Goal: Transaction & Acquisition: Purchase product/service

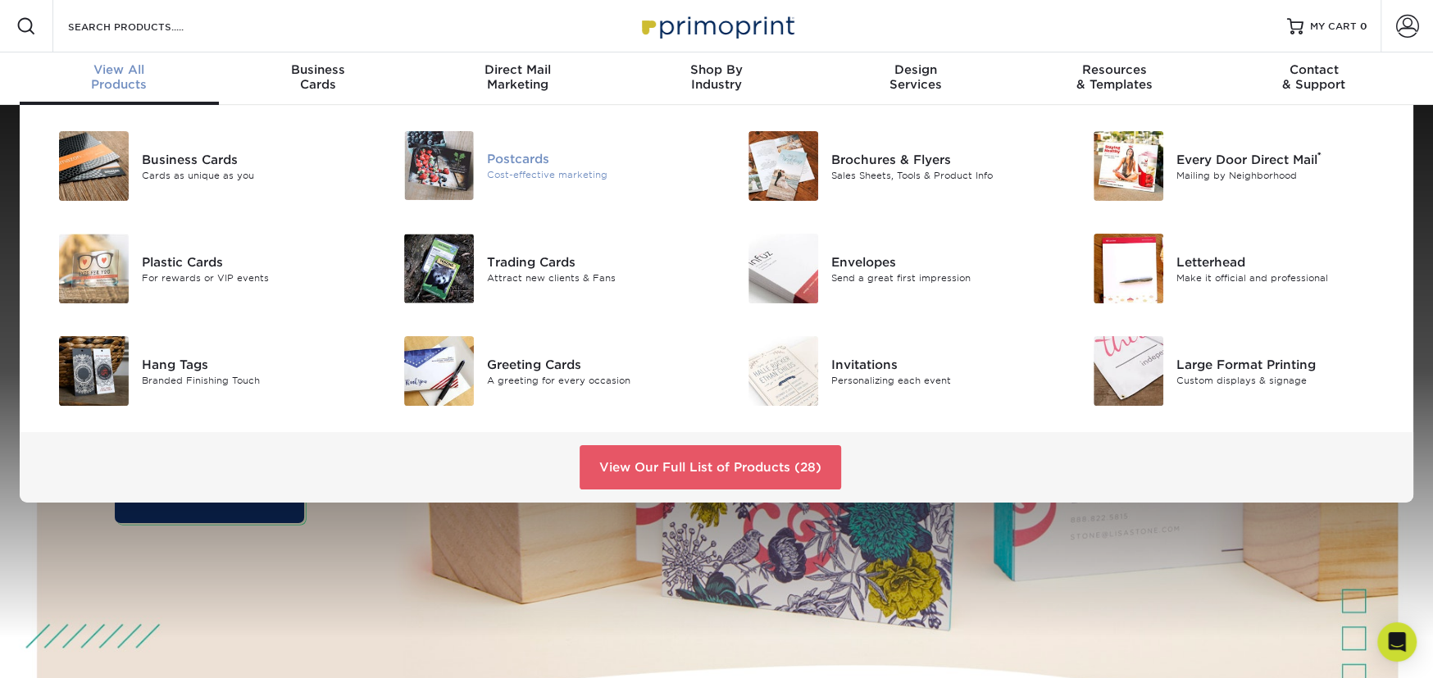
click at [545, 172] on div "Cost-effective marketing" at bounding box center [595, 175] width 217 height 14
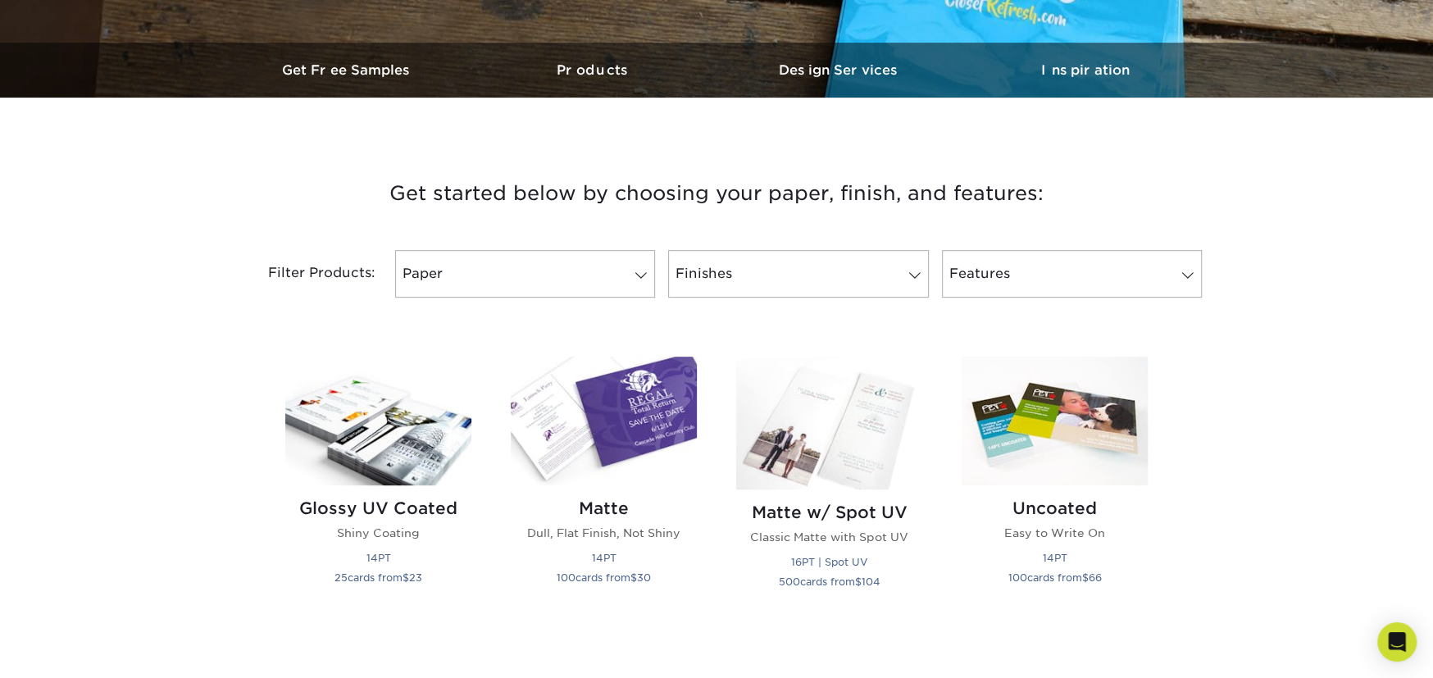
scroll to position [492, 0]
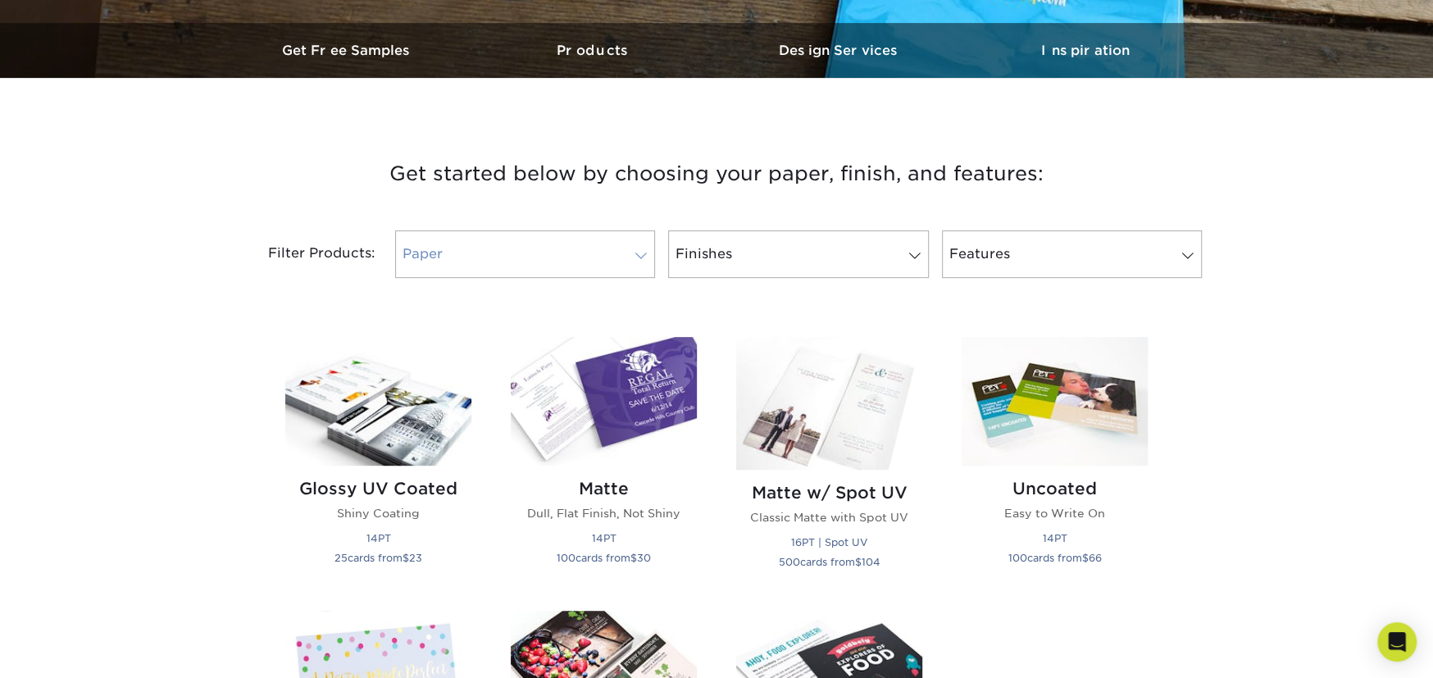
click at [550, 234] on link "Paper" at bounding box center [525, 254] width 260 height 48
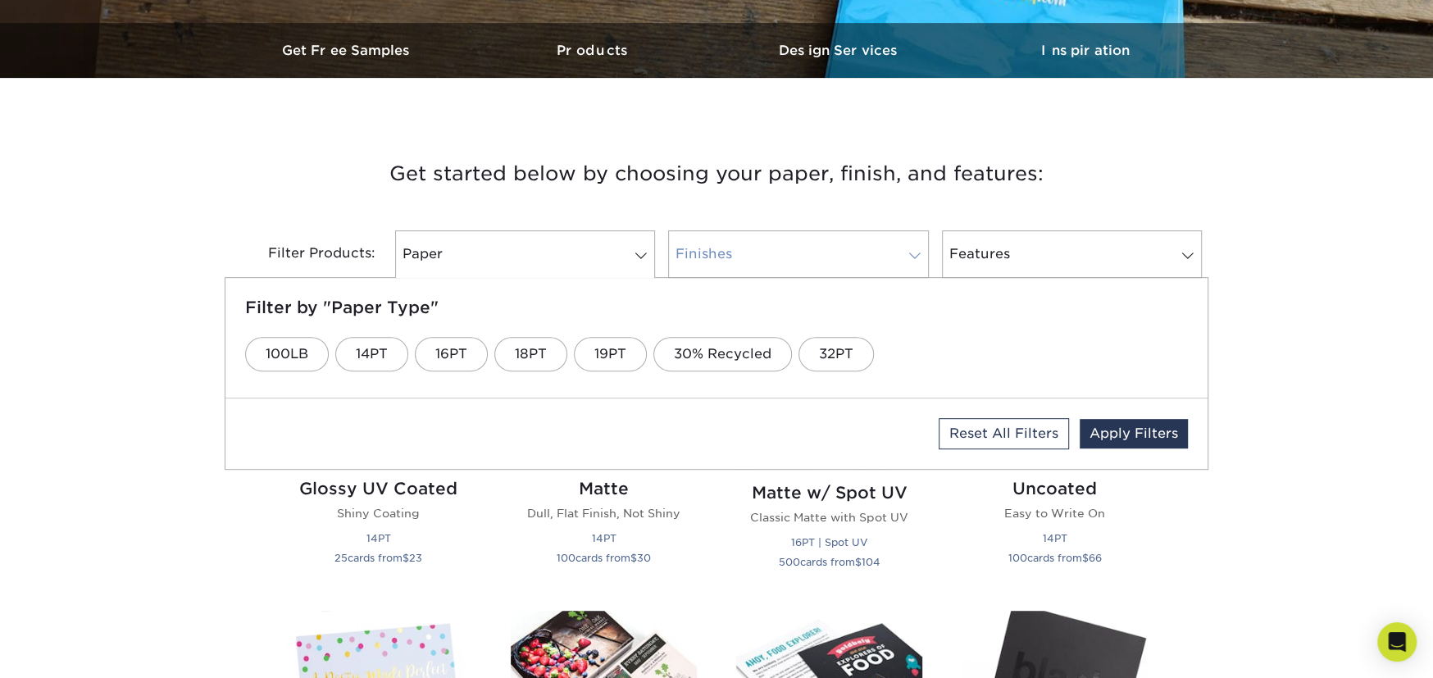
click at [896, 264] on link "Finishes" at bounding box center [798, 254] width 260 height 48
click at [886, 348] on link "Silk" at bounding box center [892, 354] width 66 height 34
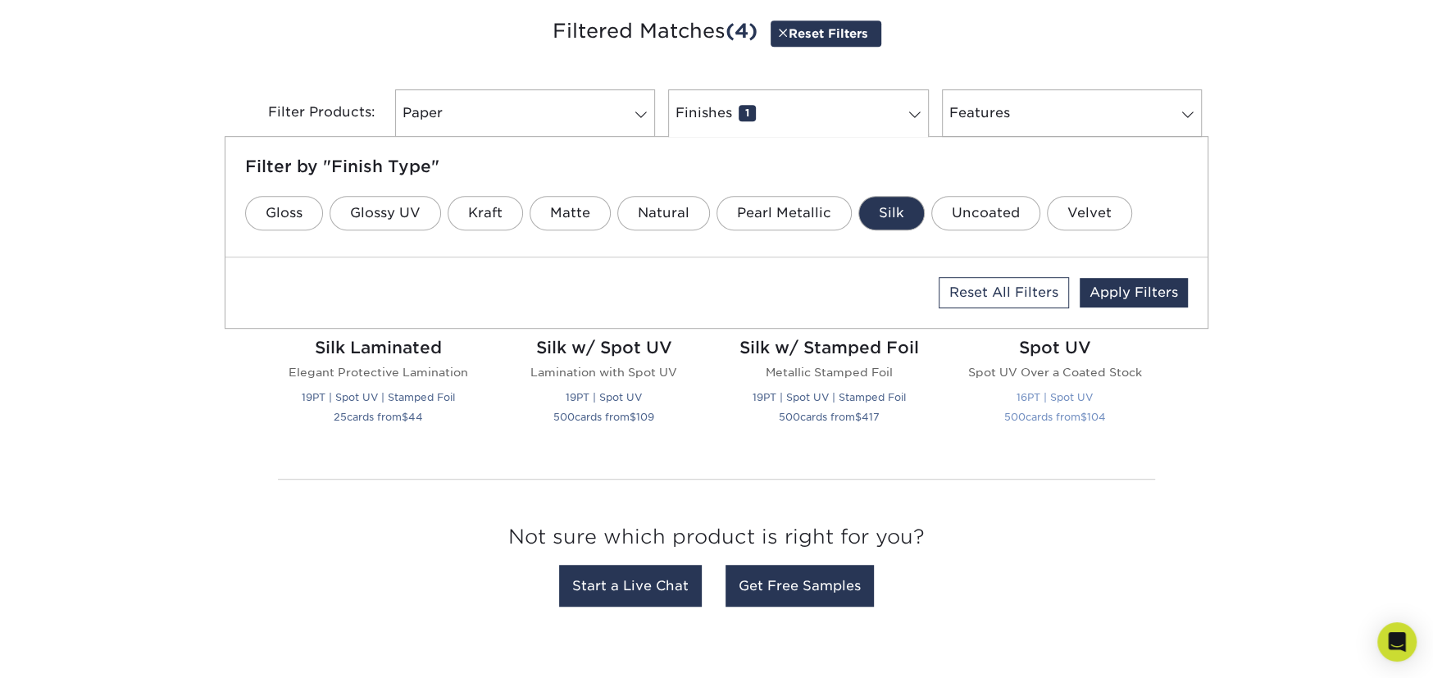
scroll to position [656, 0]
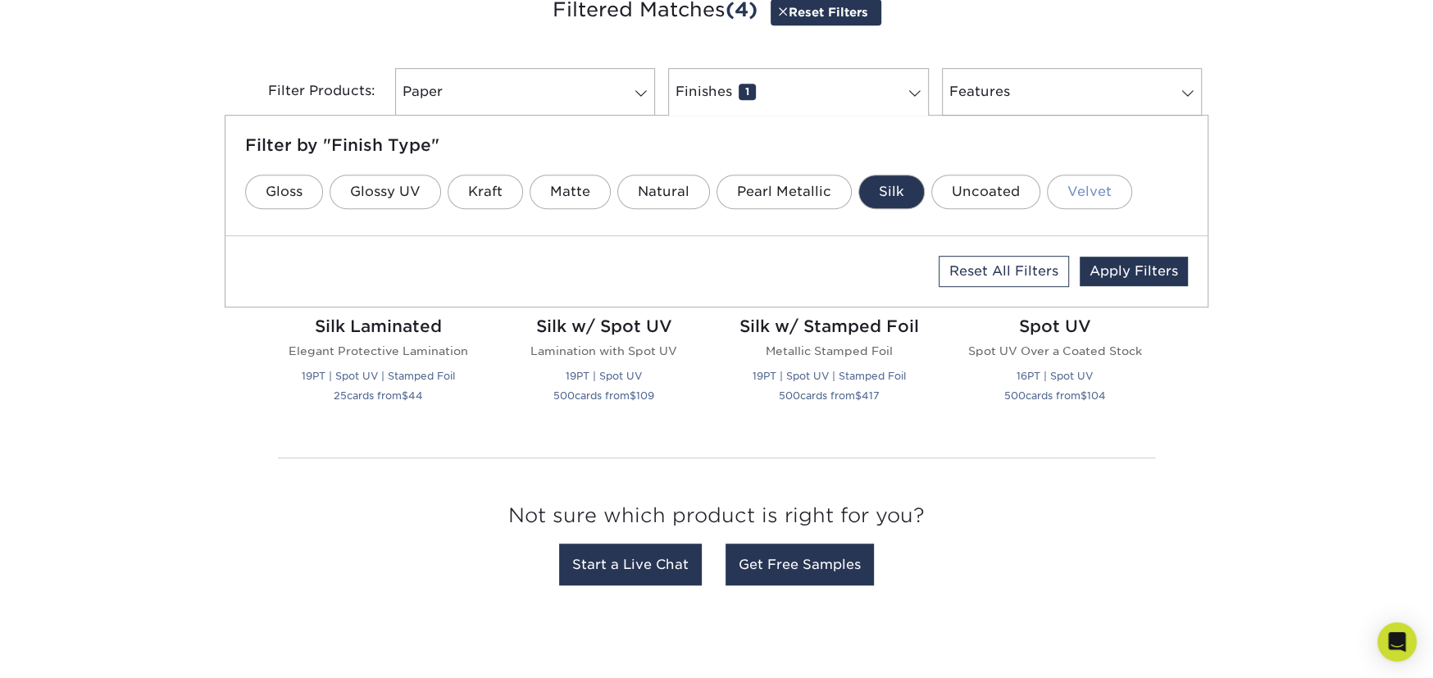
click at [1088, 196] on link "Velvet" at bounding box center [1089, 192] width 85 height 34
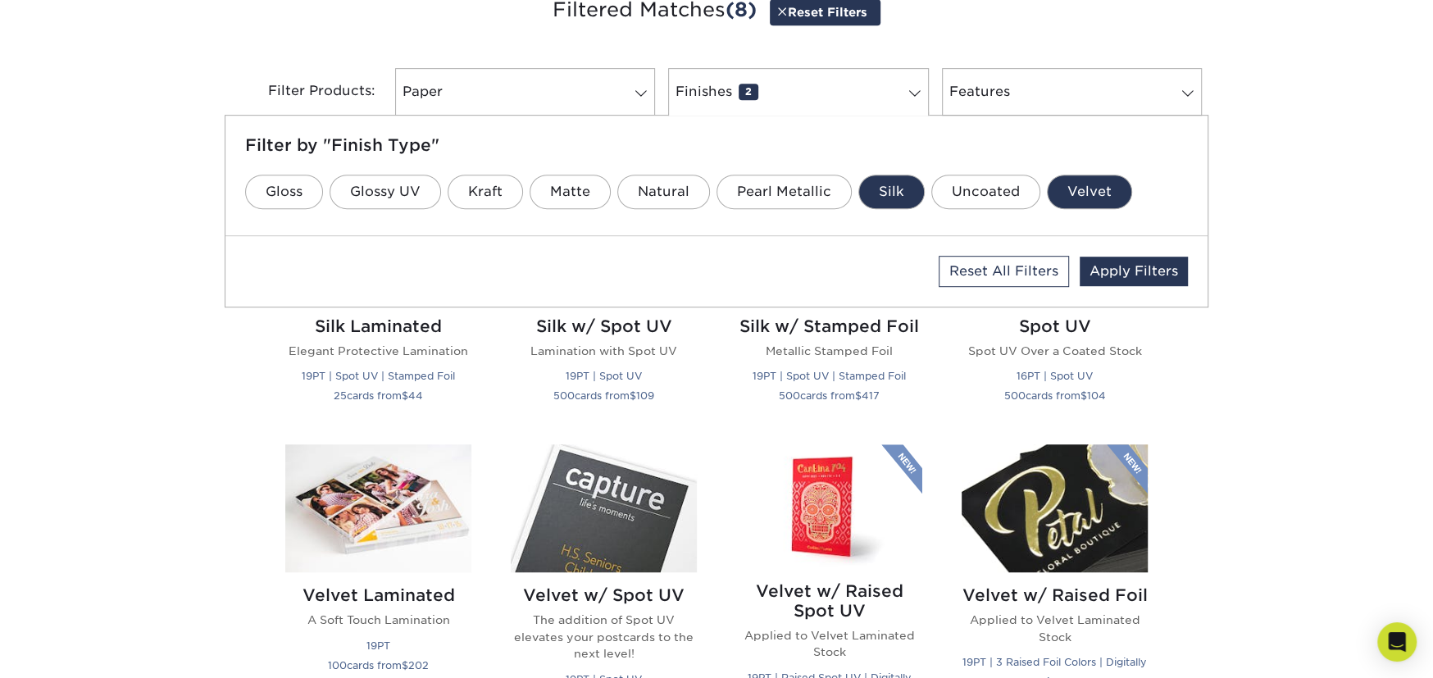
click at [897, 181] on link "Silk" at bounding box center [892, 192] width 66 height 34
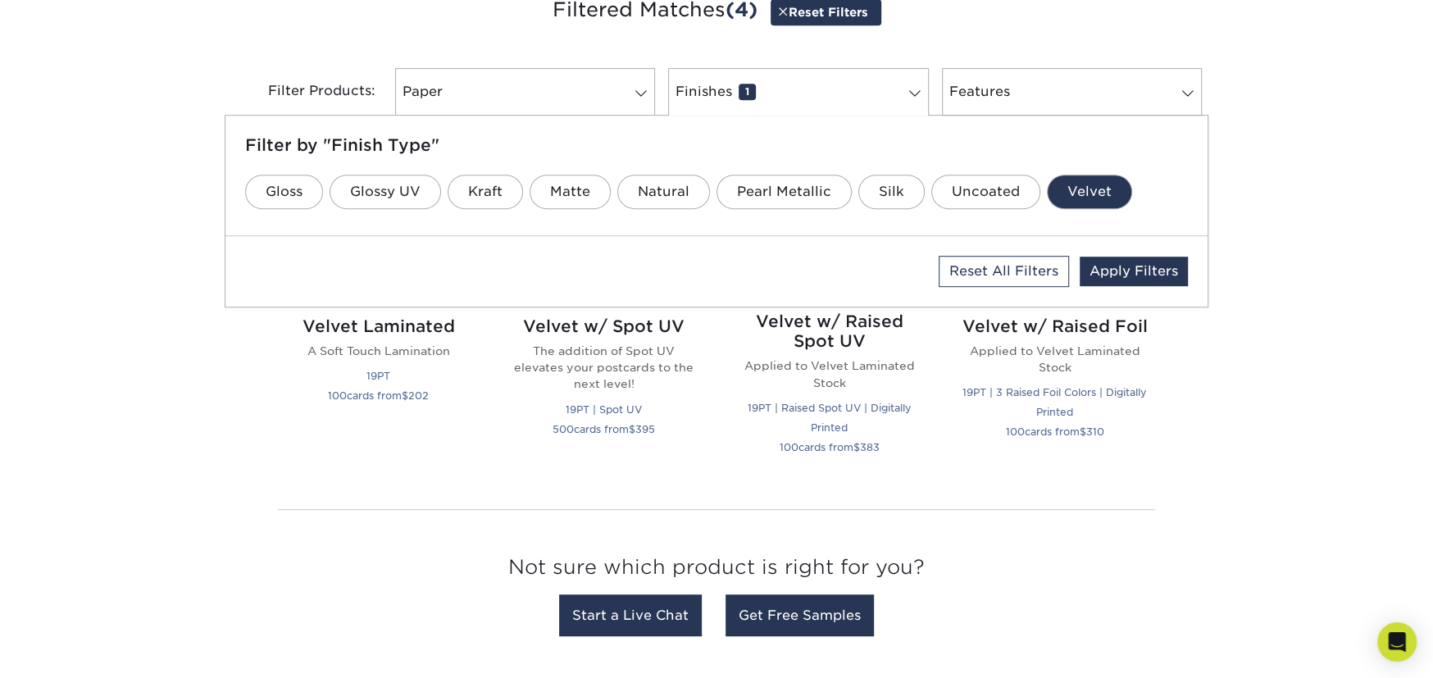
click at [1113, 197] on link "Velvet" at bounding box center [1089, 192] width 85 height 34
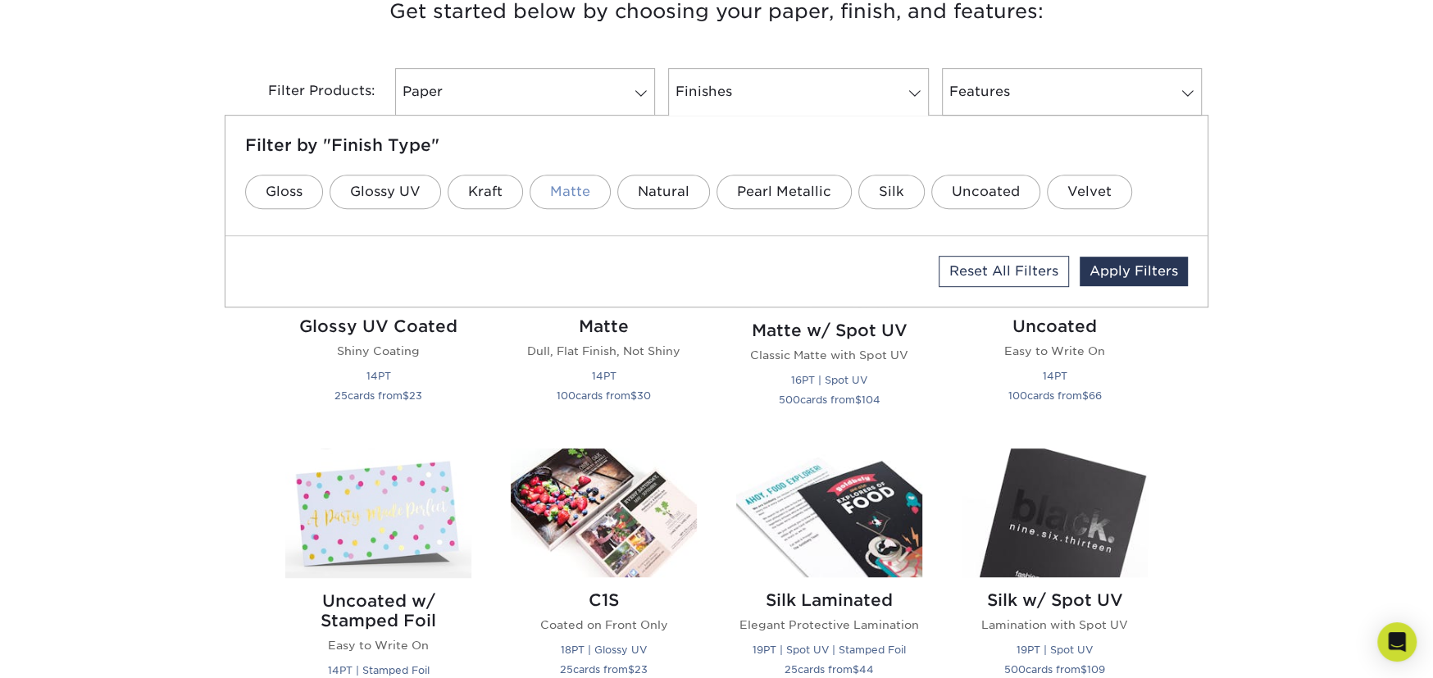
click at [556, 193] on link "Matte" at bounding box center [570, 192] width 81 height 34
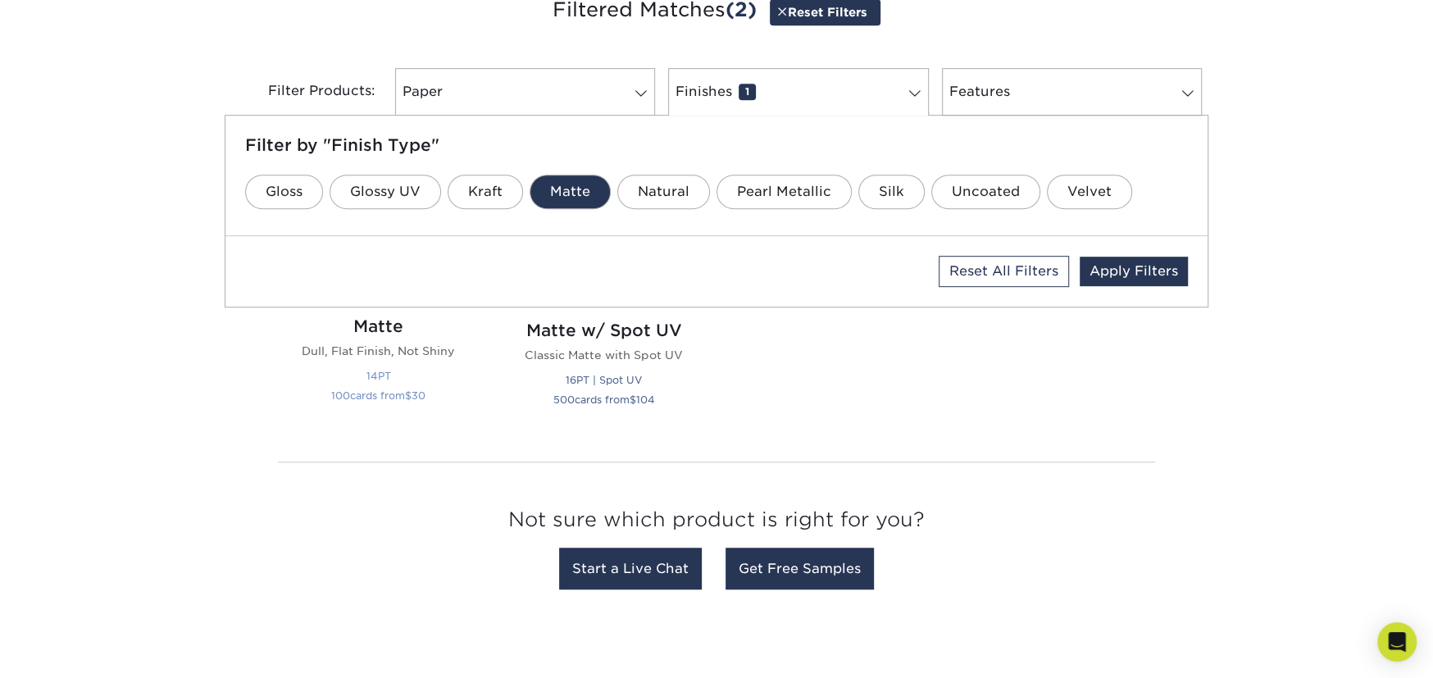
click at [381, 398] on small "100 cards from $ 30" at bounding box center [378, 396] width 94 height 12
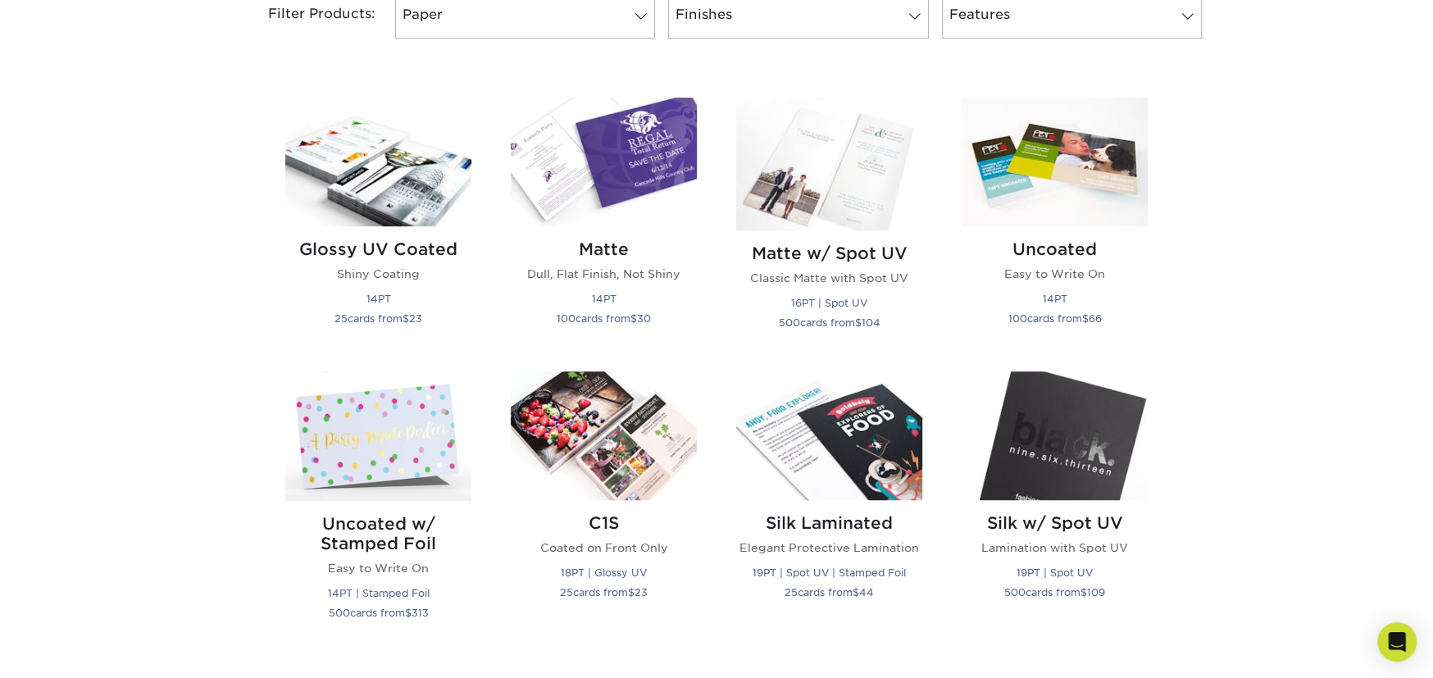
scroll to position [738, 0]
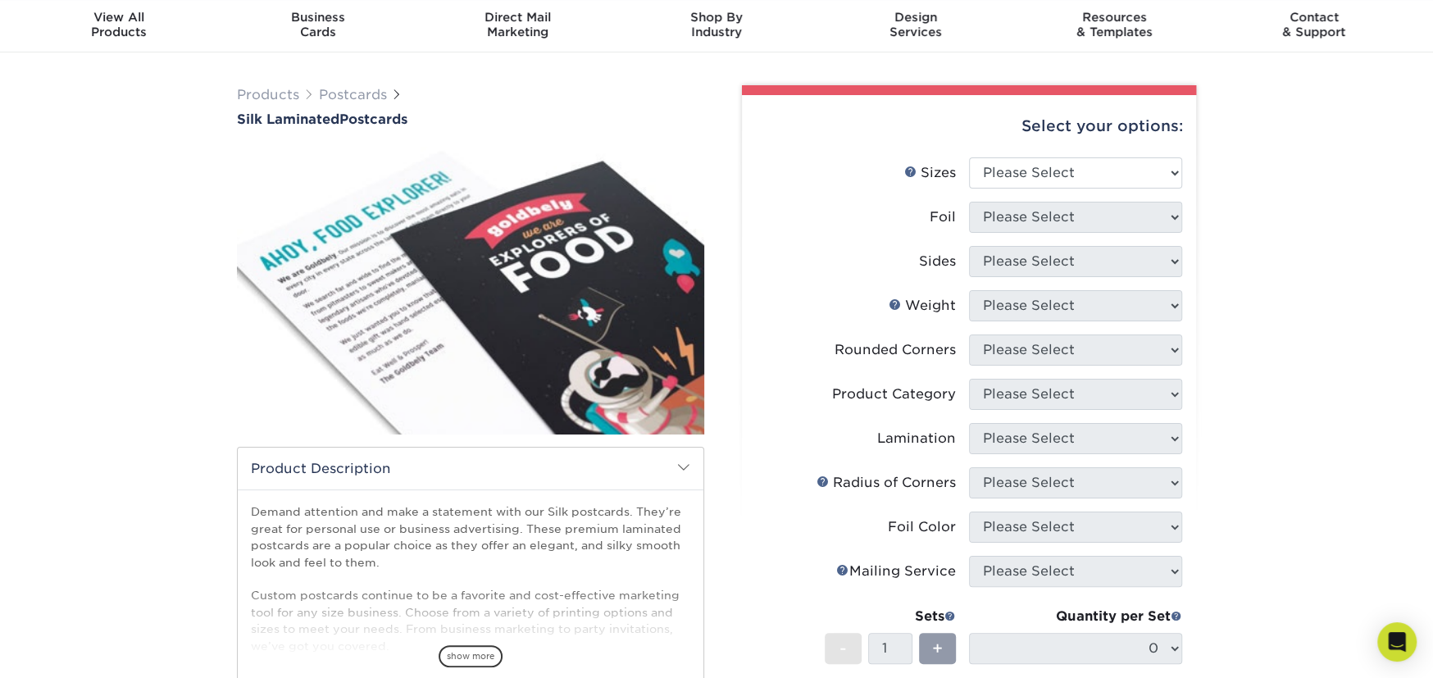
scroll to position [82, 0]
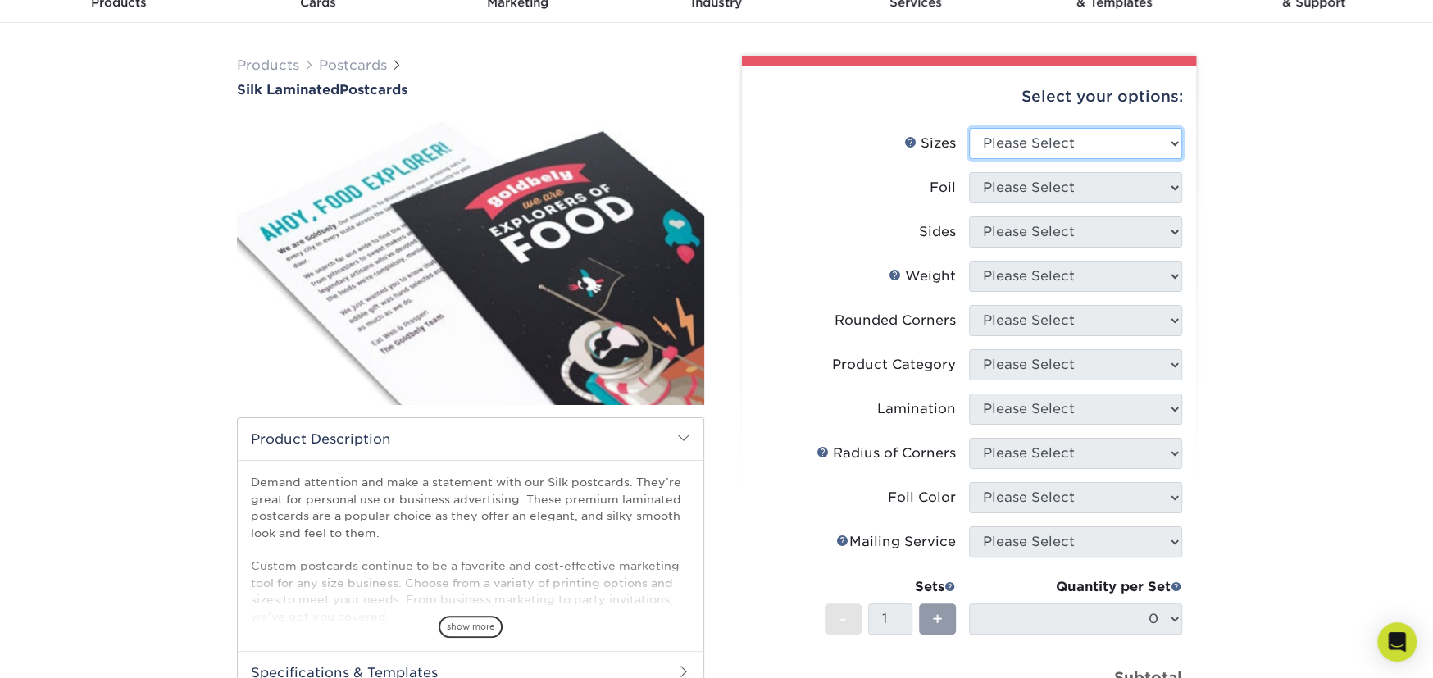
click at [1060, 130] on select "Please Select 2" x 4" 2" x 6" 2" x 8" 3" x 5" 3.5" x 3.5" 3.5" x 4" 3.5" x 8.5"…" at bounding box center [1075, 143] width 213 height 31
select select "4.00x4.00"
click at [969, 128] on select "Please Select 2" x 4" 2" x 6" 2" x 8" 3" x 5" 3.5" x 3.5" 3.5" x 4" 3.5" x 8.5"…" at bounding box center [1075, 143] width 213 height 31
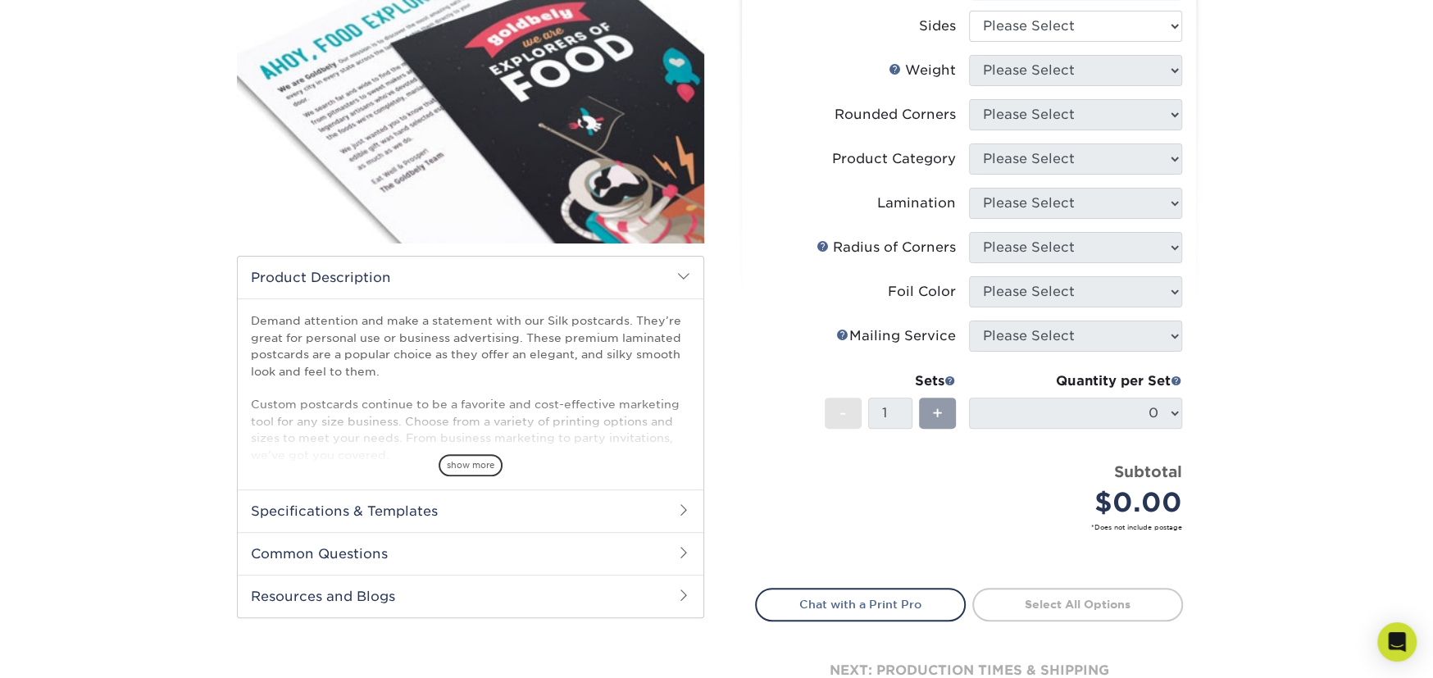
scroll to position [246, 0]
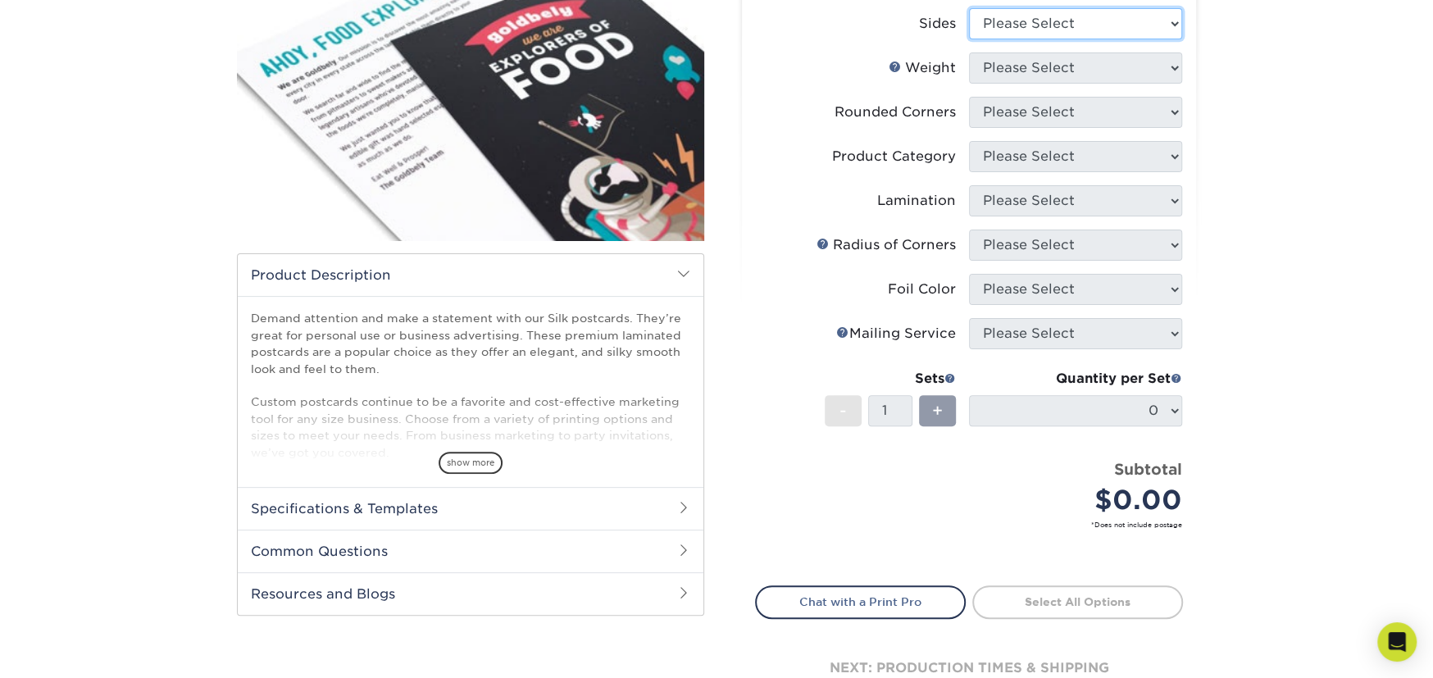
click at [1130, 25] on select "Please Select Print Both Sides Print Front Only" at bounding box center [1075, 23] width 213 height 31
select select "13abbda7-1d64-4f25-8bb2-c179b224825d"
click at [969, 8] on select "Please Select Print Both Sides Print Front Only" at bounding box center [1075, 23] width 213 height 31
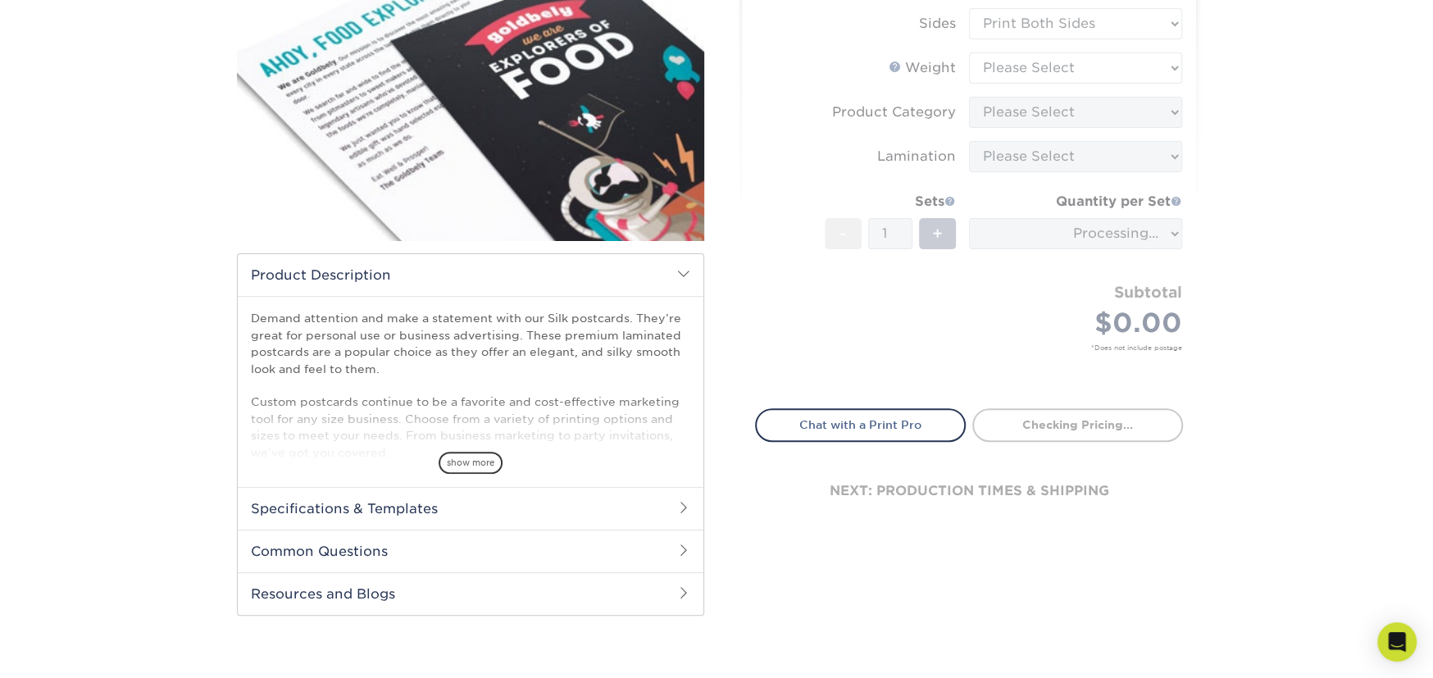
click at [1137, 84] on form "Sizes Help Sizes Please Select 2" x 4" 2" x 6" 2" x 8" 3" x 5" 3.5" x 3.5" 3.5"…" at bounding box center [969, 177] width 428 height 426
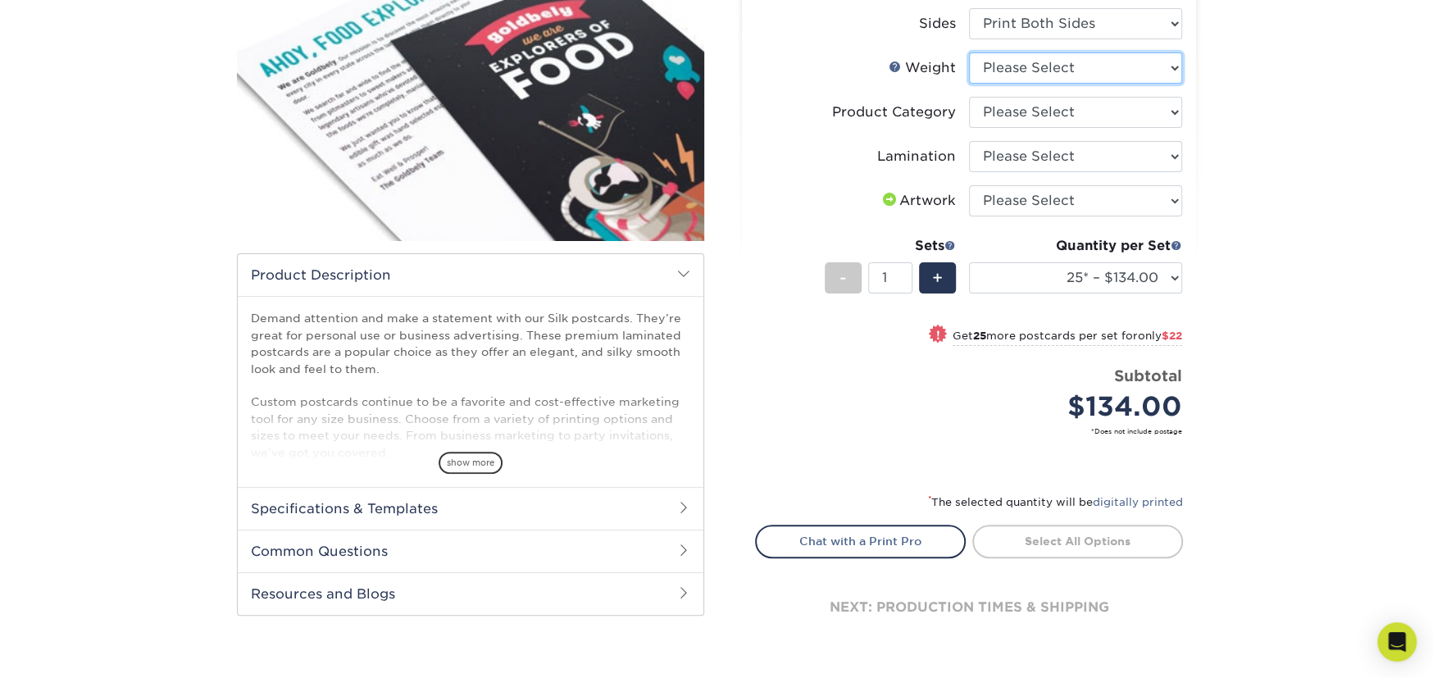
click at [1123, 70] on select "Please Select 16PT" at bounding box center [1075, 67] width 213 height 31
select select "16PT"
click at [969, 52] on select "Please Select 16PT" at bounding box center [1075, 67] width 213 height 31
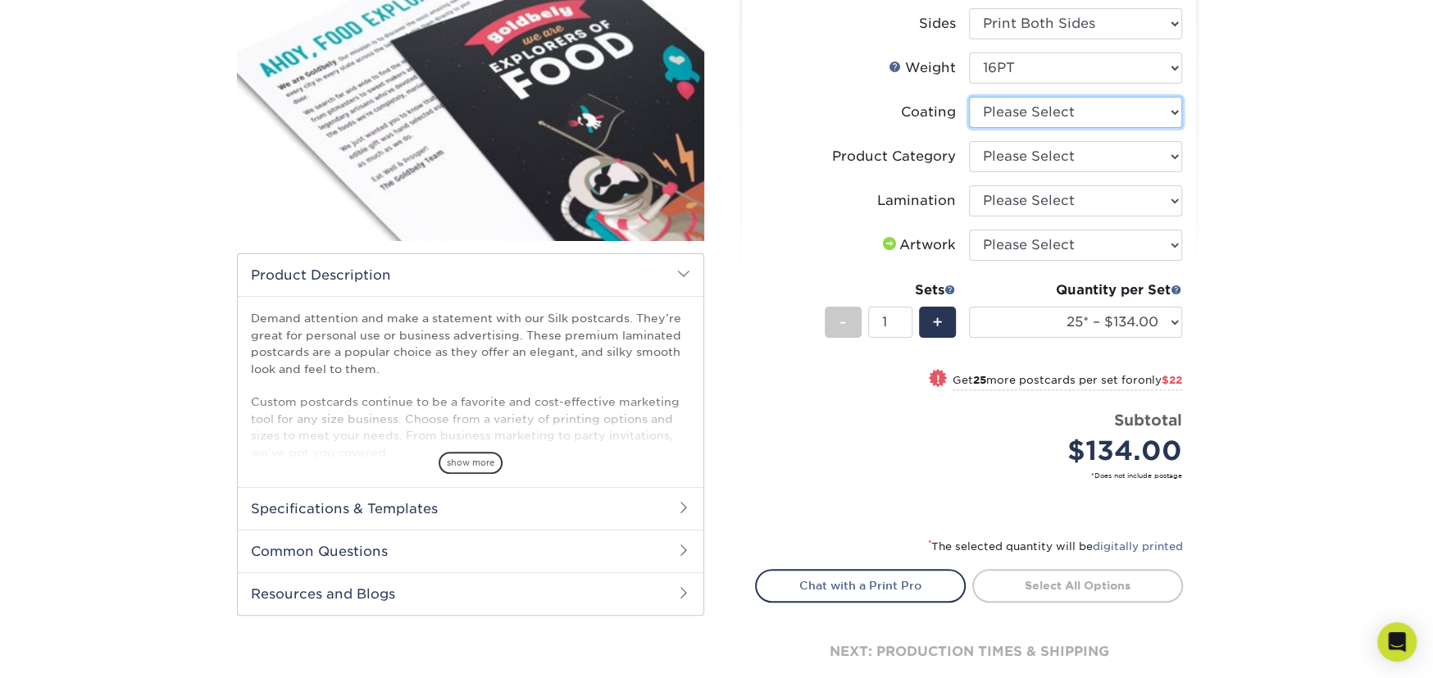
click at [1100, 107] on select at bounding box center [1075, 112] width 213 height 31
select select "3e7618de-abca-4bda-9f97-8b9129e913d8"
click at [969, 97] on select at bounding box center [1075, 112] width 213 height 31
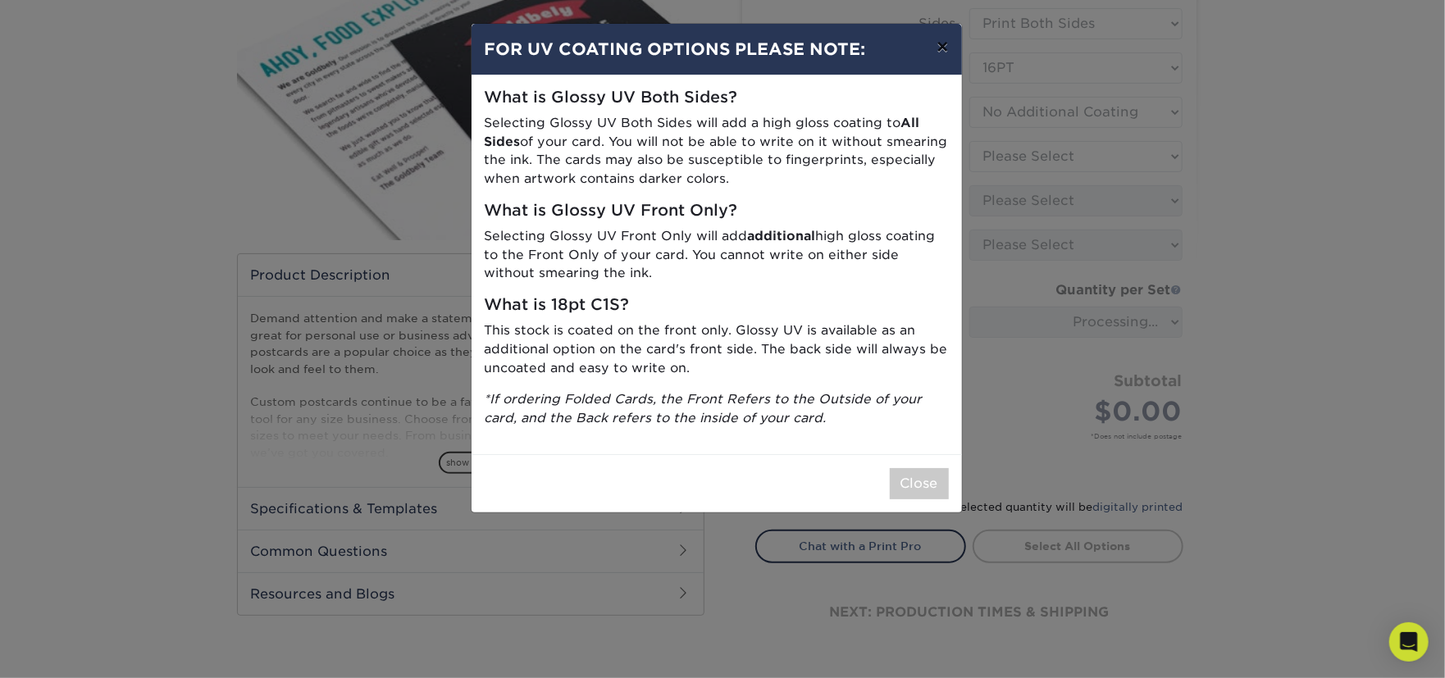
click at [941, 52] on button "×" at bounding box center [942, 47] width 38 height 46
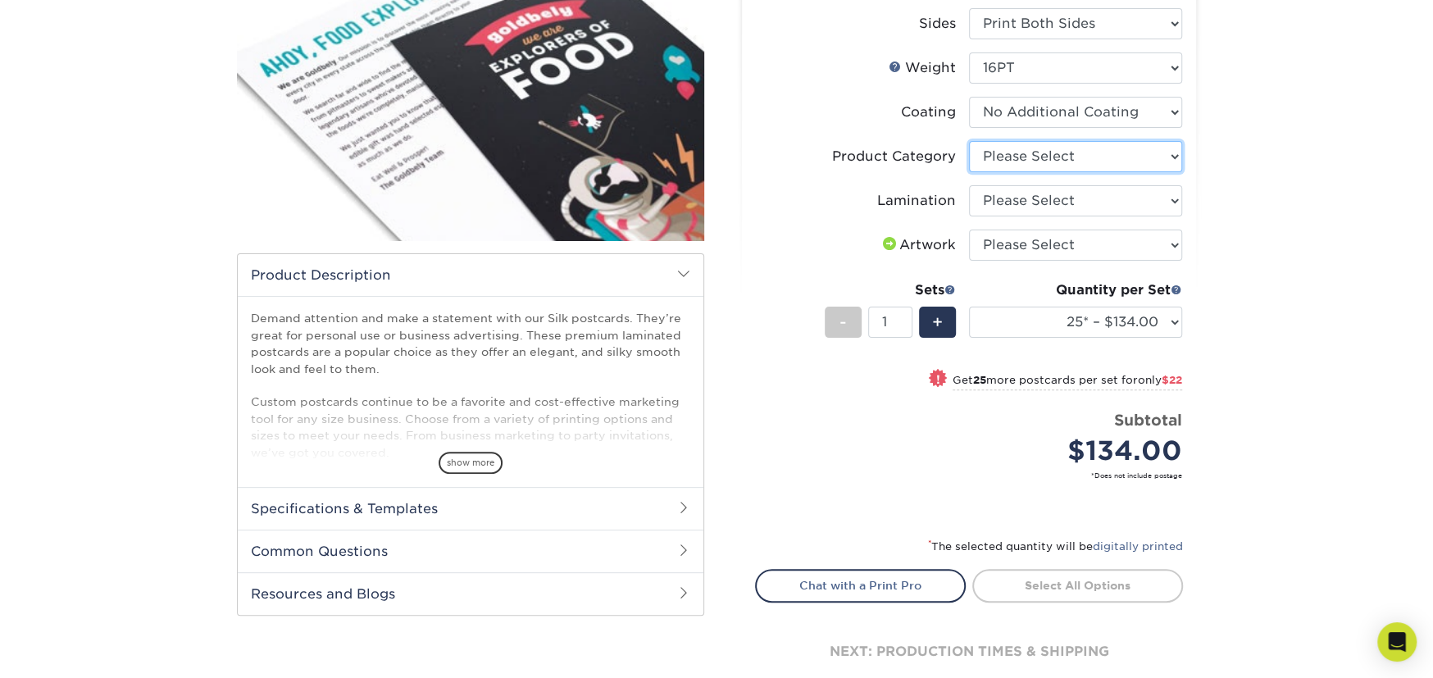
click at [1014, 160] on select "Please Select Postcards" at bounding box center [1075, 156] width 213 height 31
select select "9b7272e0-d6c8-4c3c-8e97-d3a1bcdab858"
click at [969, 141] on select "Please Select Postcards" at bounding box center [1075, 156] width 213 height 31
click at [1021, 200] on select "Please Select Silk" at bounding box center [1075, 200] width 213 height 31
click at [1075, 329] on select "25* – $134.00 50* – $156.00 75* – $178.00 100* – $184.00 250* – $190.00 500 – $…" at bounding box center [1075, 322] width 213 height 31
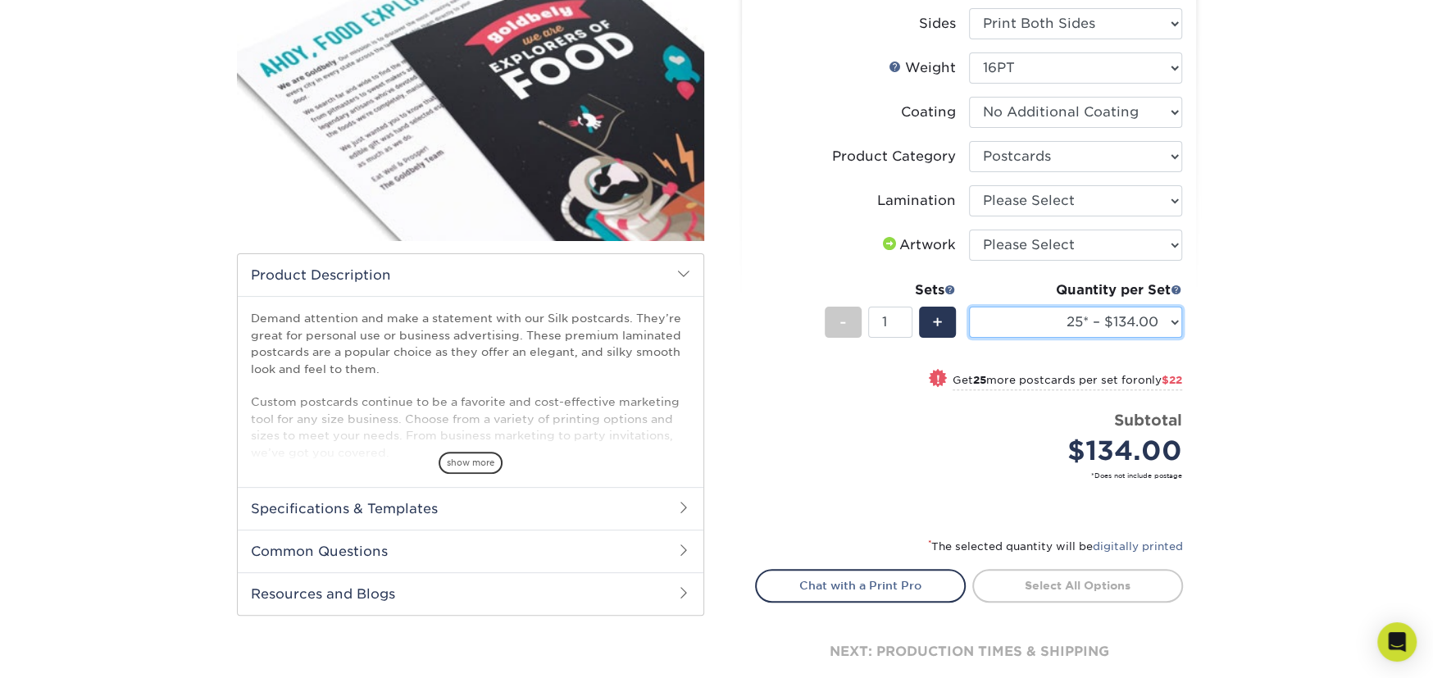
select select "50* – $156.00"
click at [969, 307] on select "25* – $134.00 50* – $156.00 75* – $178.00 100* – $184.00 250* – $190.00 500 – $…" at bounding box center [1075, 322] width 213 height 31
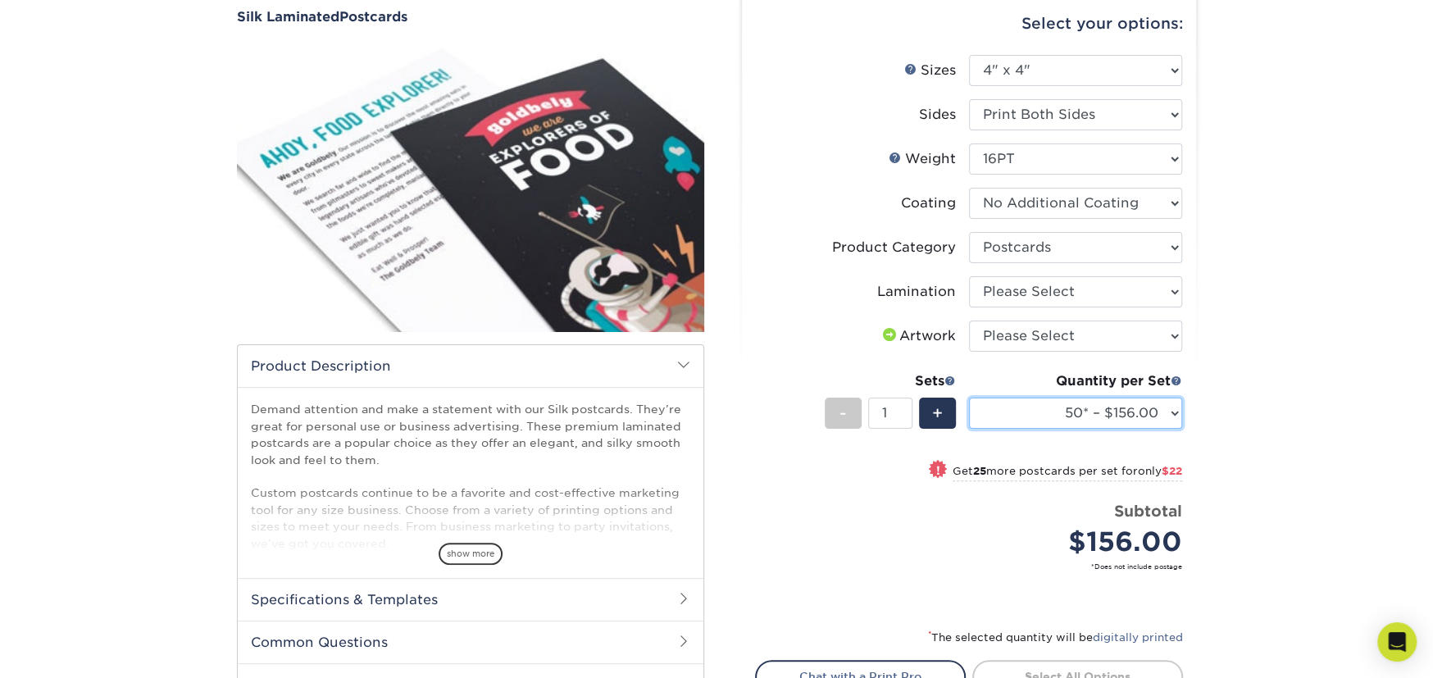
scroll to position [82, 0]
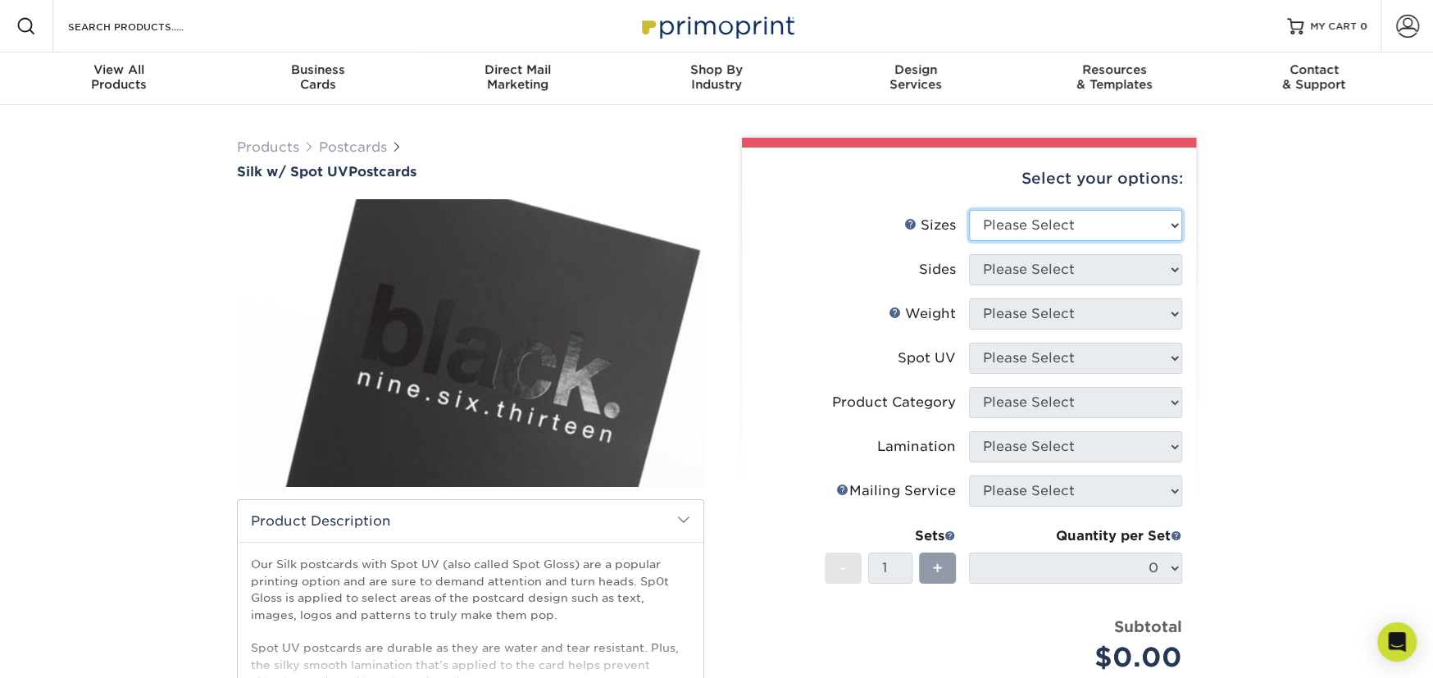
click at [1034, 214] on select "Please Select 2" x 4" 2" x 6" 2" x 8" 3.5" x 3.5" 3.5" x 4" 3.5" x 8.5" 3.67" x…" at bounding box center [1075, 225] width 213 height 31
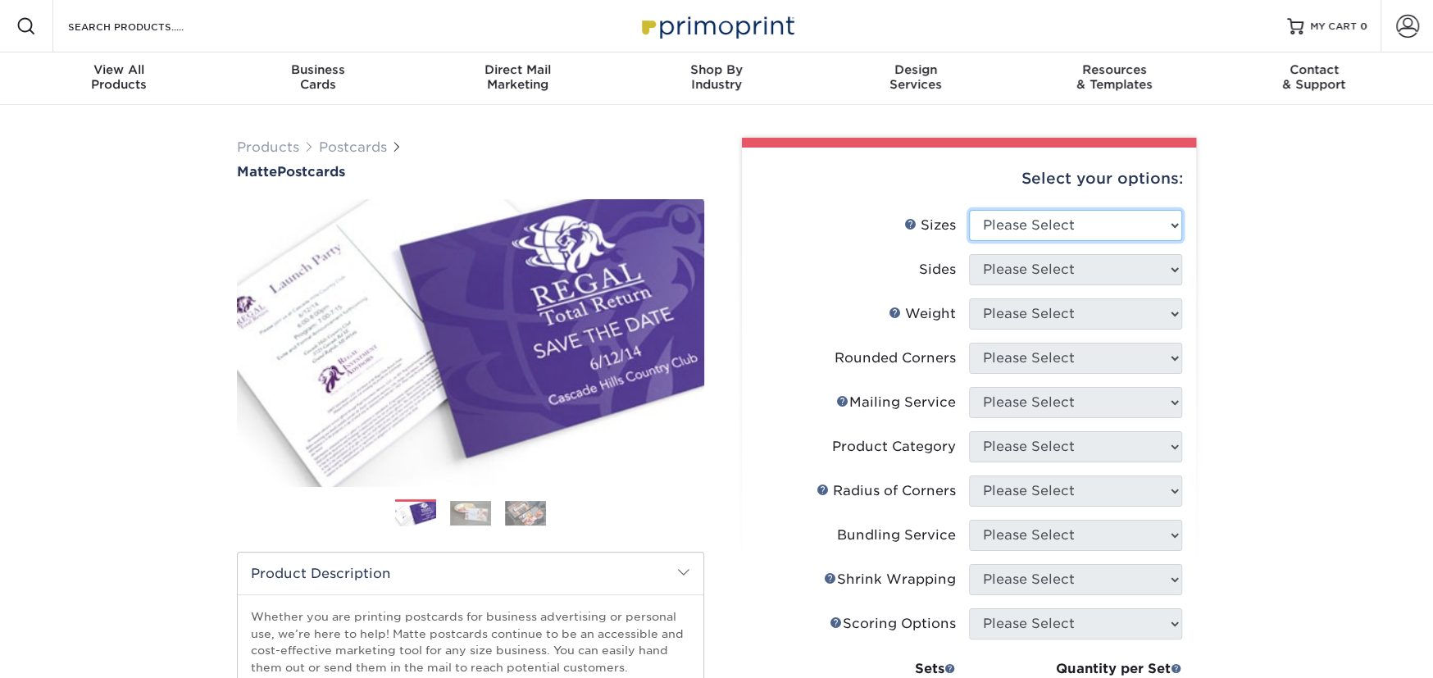
click at [1018, 228] on select "Please Select 1.5" x 7" 2" x 4" 2" x 6" 2" x 7" 2" x 8" 2.12" x 5.5" 2.125" x 5…" at bounding box center [1075, 225] width 213 height 31
click at [992, 216] on select "Please Select 1.5" x 7" 2" x 4" 2" x 6" 2" x 7" 2" x 8" 2.12" x 5.5" 2.125" x 5…" at bounding box center [1075, 225] width 213 height 31
select select "4.00x4.00"
click at [969, 210] on select "Please Select 1.5" x 7" 2" x 4" 2" x 6" 2" x 7" 2" x 8" 2.12" x 5.5" 2.125" x 5…" at bounding box center [1075, 225] width 213 height 31
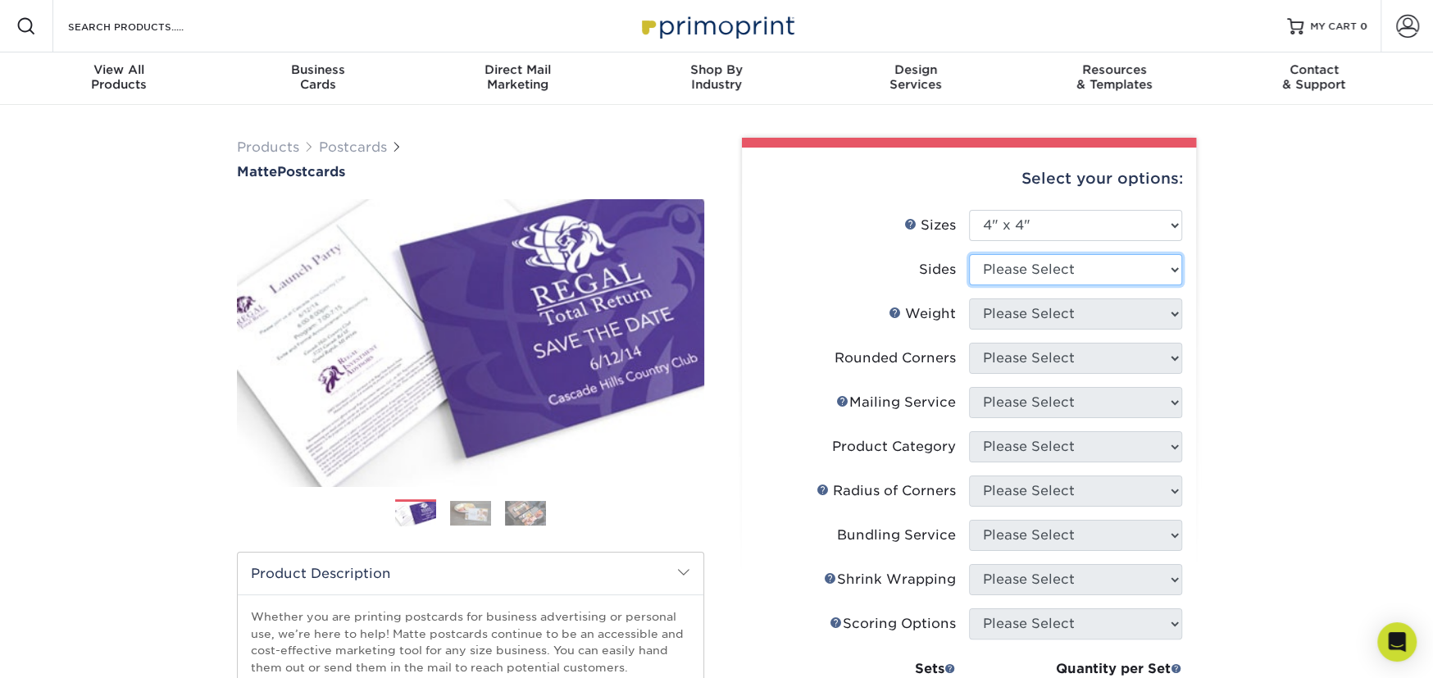
click at [1026, 270] on select "Please Select Print Both Sides Print Front Only" at bounding box center [1075, 269] width 213 height 31
select select "13abbda7-1d64-4f25-8bb2-c179b224825d"
click at [969, 254] on select "Please Select Print Both Sides Print Front Only" at bounding box center [1075, 269] width 213 height 31
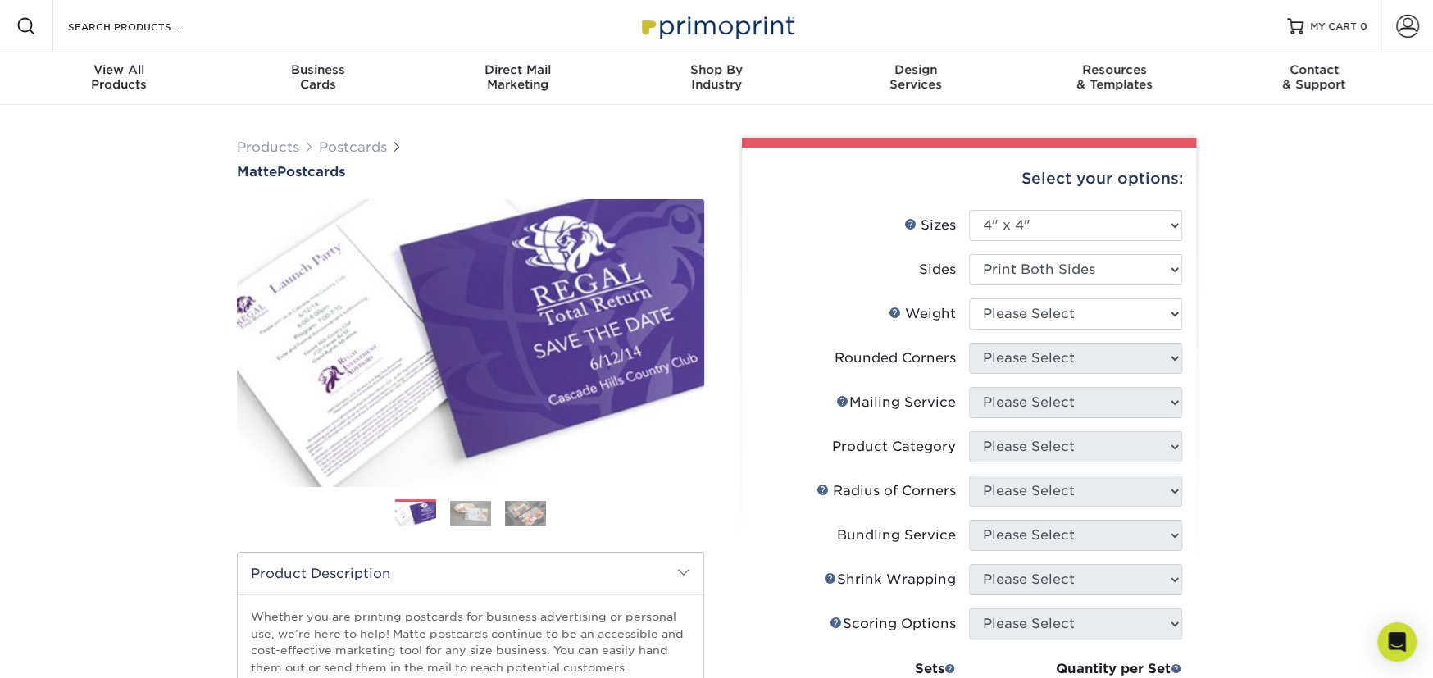
click at [1035, 335] on li "Weight Help Weight Please Select 16PT 14PT" at bounding box center [969, 321] width 426 height 44
click at [1030, 317] on select "Please Select 16PT 14PT" at bounding box center [1075, 314] width 213 height 31
select select "14PT"
click at [969, 299] on select "Please Select 16PT 14PT" at bounding box center [1075, 314] width 213 height 31
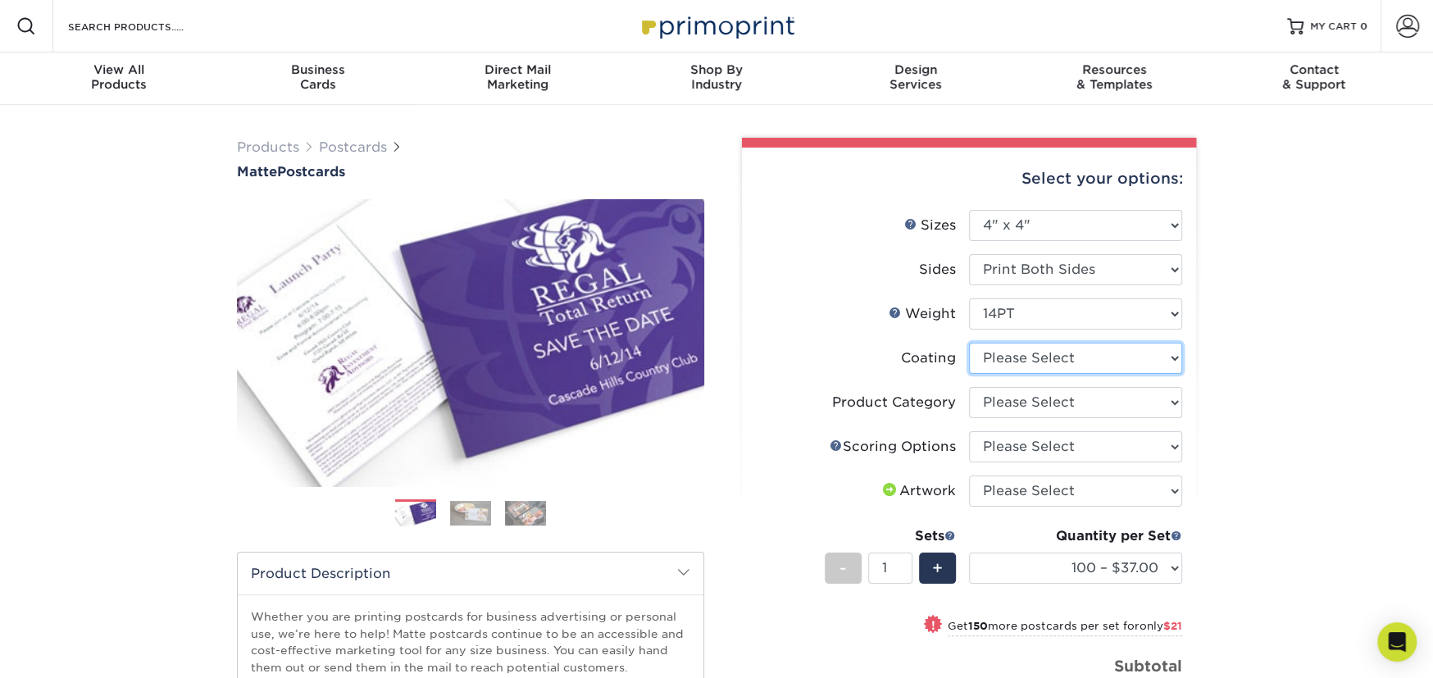
click at [1017, 365] on select at bounding box center [1075, 358] width 213 height 31
select select "121bb7b5-3b4d-429f-bd8d-bbf80e953313"
click at [969, 343] on select at bounding box center [1075, 358] width 213 height 31
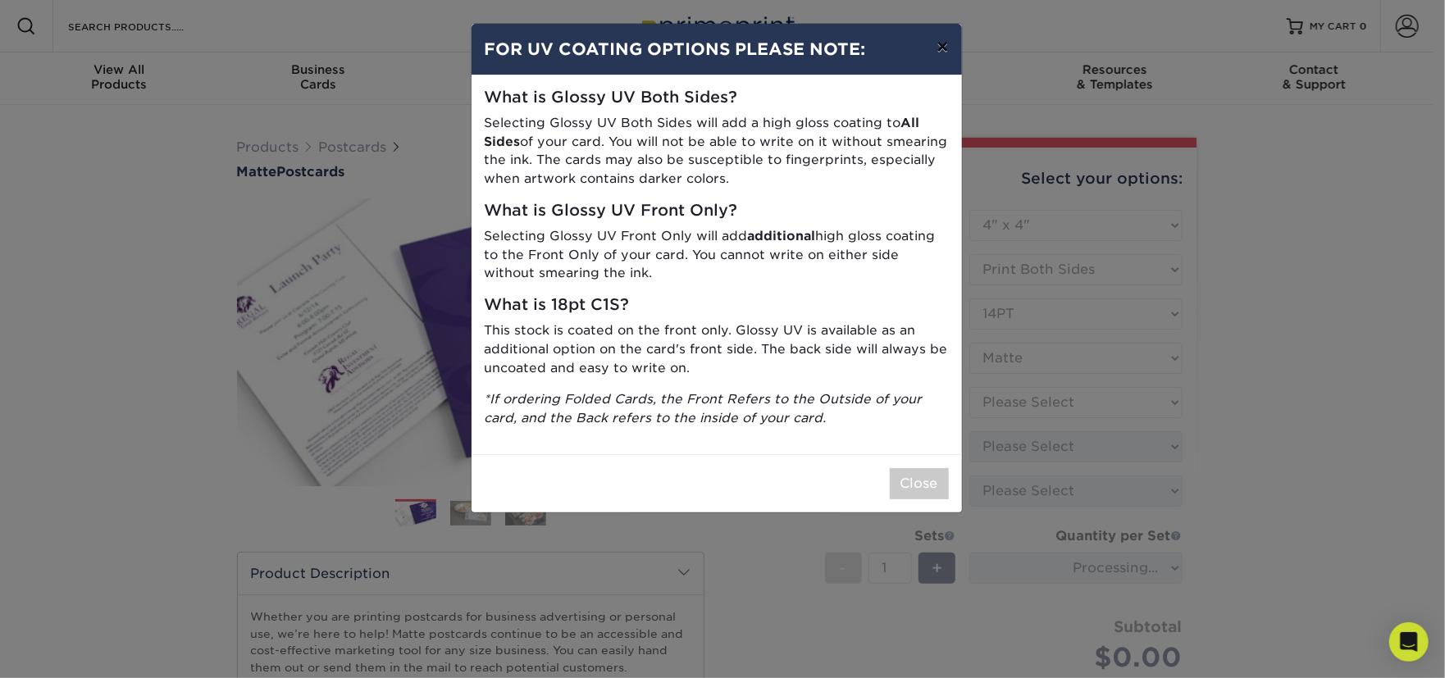
click at [944, 55] on button "×" at bounding box center [942, 47] width 38 height 46
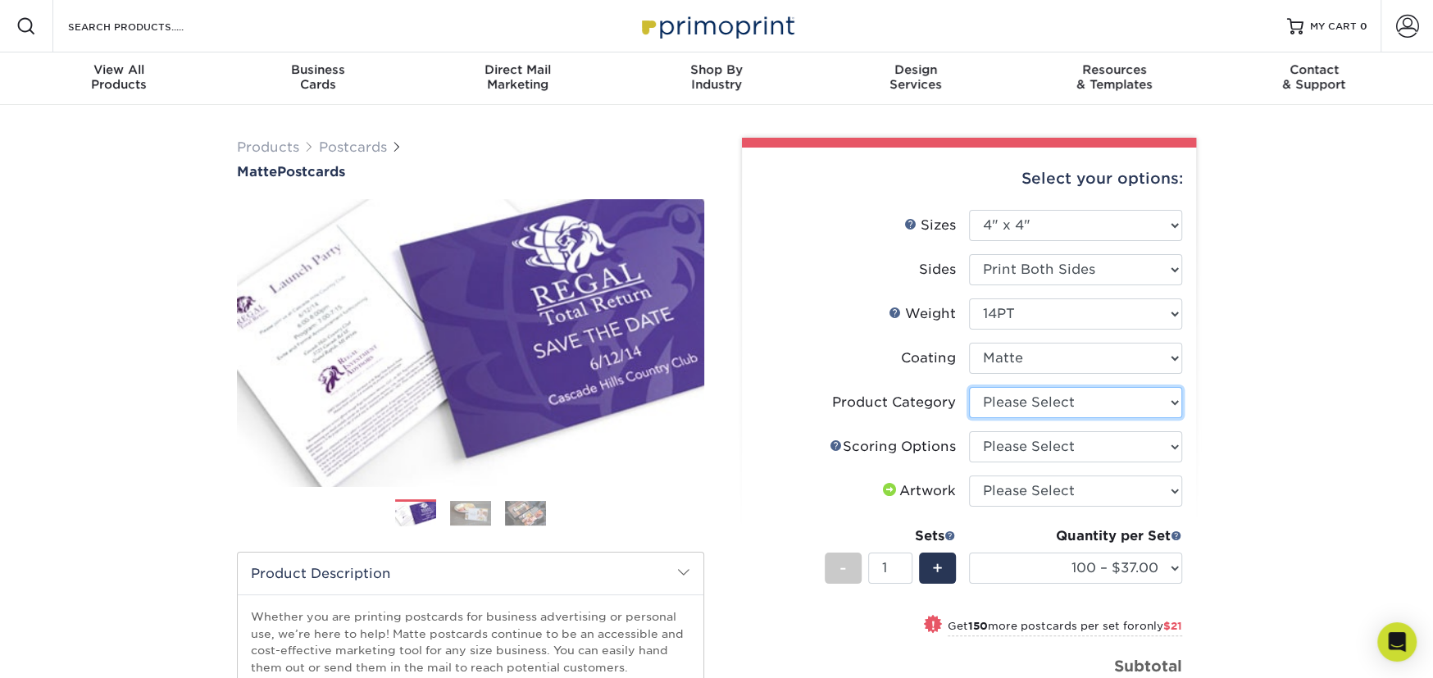
click at [1031, 392] on select "Please Select Postcards" at bounding box center [1075, 402] width 213 height 31
select select "9b7272e0-d6c8-4c3c-8e97-d3a1bcdab858"
click at [969, 387] on select "Please Select Postcards" at bounding box center [1075, 402] width 213 height 31
click at [1028, 440] on select "Please Select No Scoring One Score" at bounding box center [1075, 446] width 213 height 31
select select "16ebe401-5398-422d-8cb0-f3adbb82deb5"
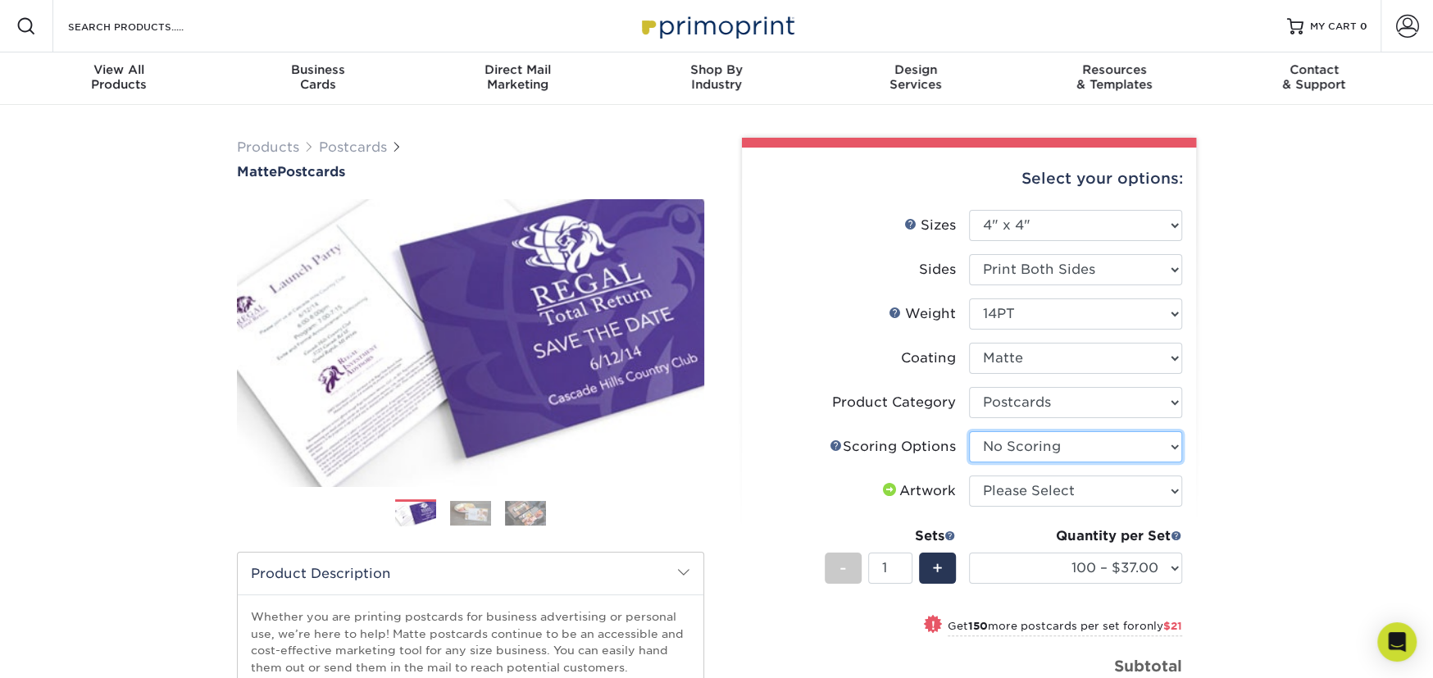
click at [969, 431] on select "Please Select No Scoring One Score" at bounding box center [1075, 446] width 213 height 31
click at [1050, 553] on select "100 – $37.00 250 – $58.00 500 – $78.00 1000 – $89.00 2500 – $144.00 5000 – $223…" at bounding box center [1075, 568] width 213 height 31
click at [1360, 423] on div "Products Postcards Matte Postcards Next $" at bounding box center [716, 543] width 1433 height 876
click at [996, 238] on select "Please Select 1.5" x 7" 2" x 4" 2" x 6" 2" x 7" 2" x 8" 2.12" x 5.5" 2.125" x 5…" at bounding box center [1075, 225] width 213 height 31
select select "4.00x6.00"
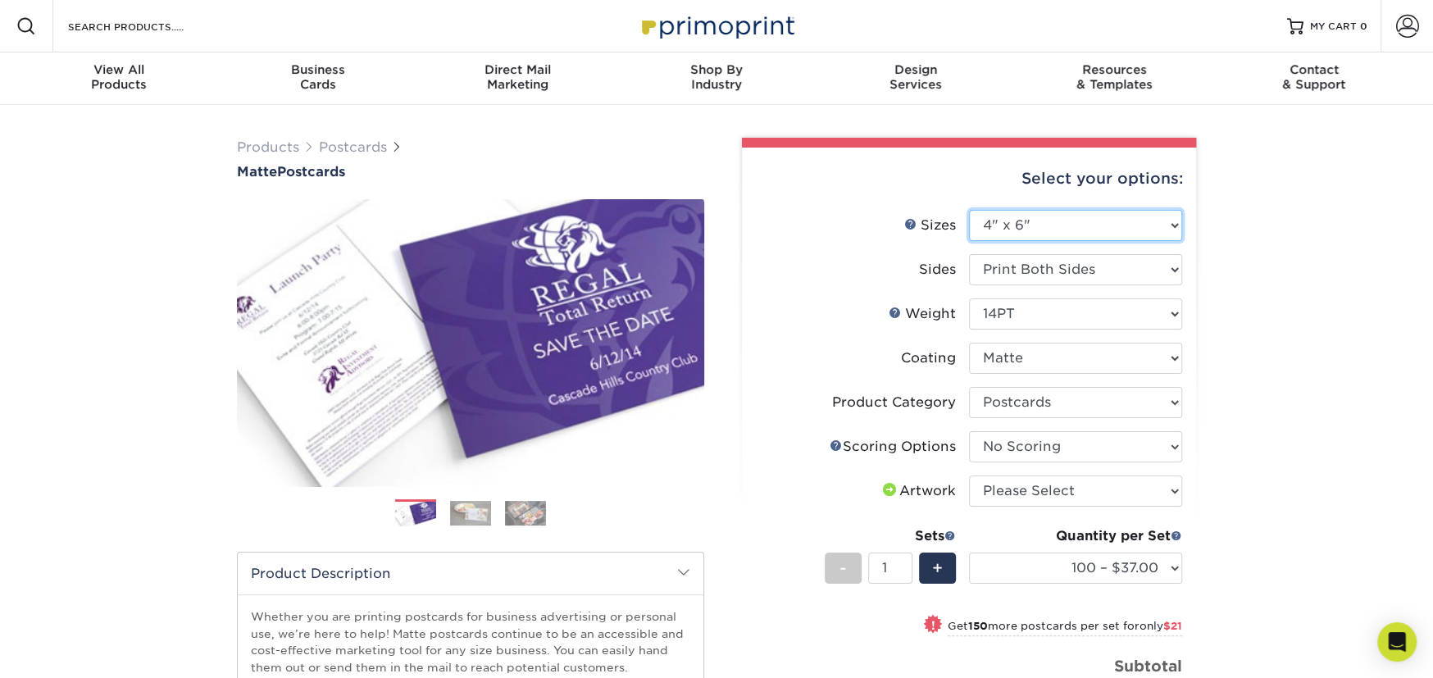
click at [969, 210] on select "Please Select 1.5" x 7" 2" x 4" 2" x 6" 2" x 7" 2" x 8" 2.12" x 5.5" 2.125" x 5…" at bounding box center [1075, 225] width 213 height 31
select select "-1"
select select
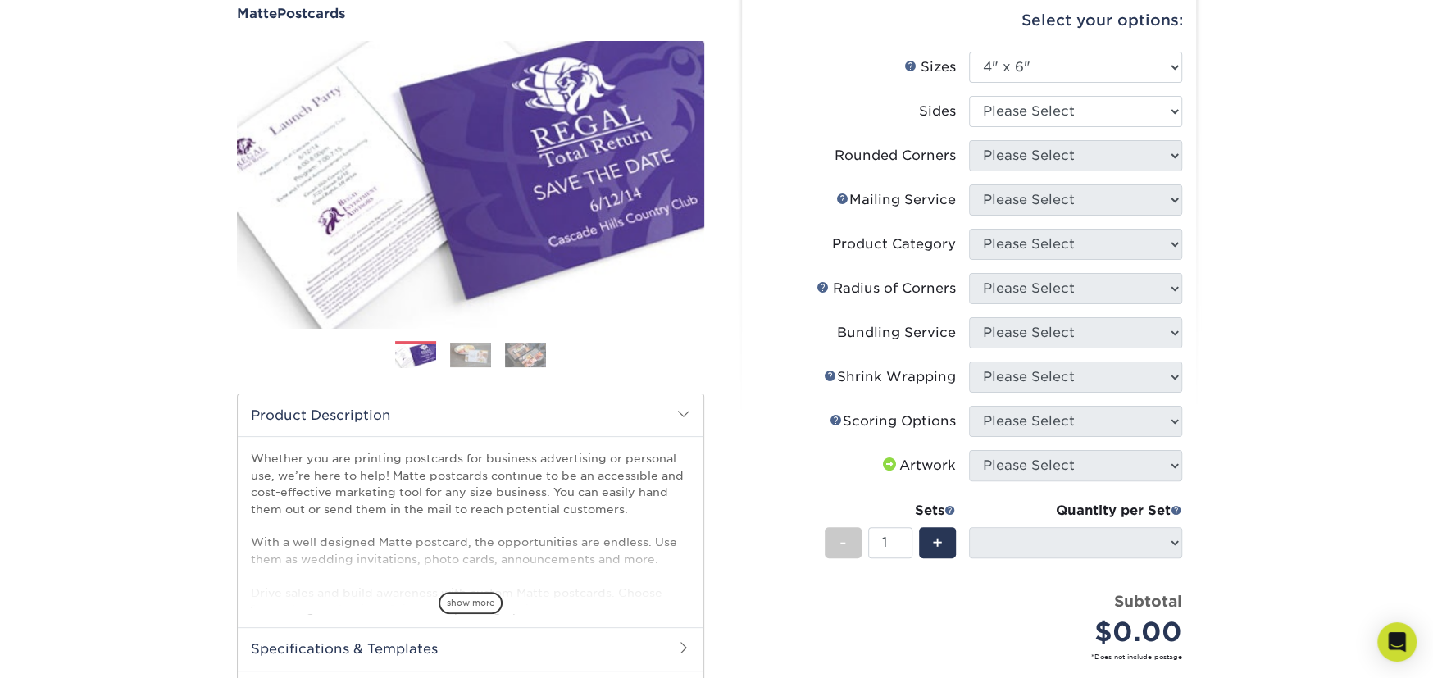
scroll to position [82, 0]
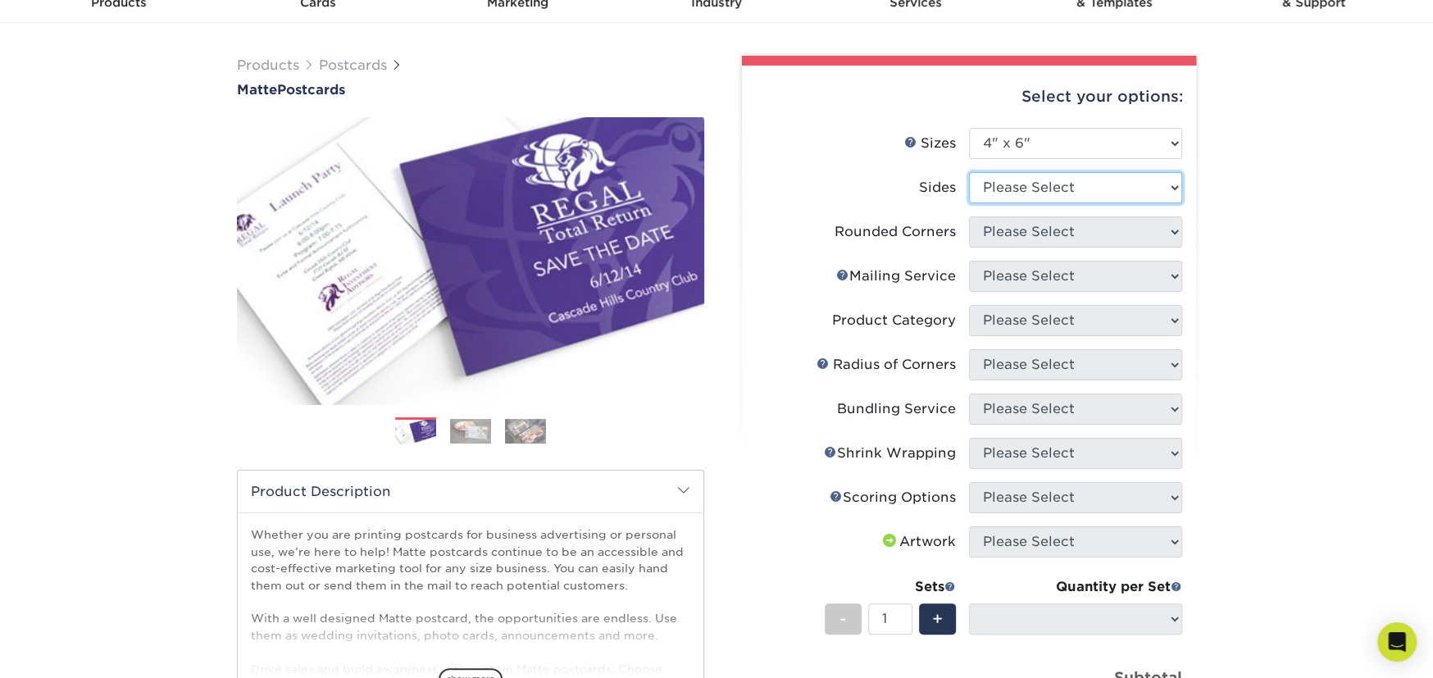
click at [1084, 177] on select "Please Select Print Both Sides Print Front Only" at bounding box center [1075, 187] width 213 height 31
select select "13abbda7-1d64-4f25-8bb2-c179b224825d"
click at [969, 172] on select "Please Select Print Both Sides Print Front Only" at bounding box center [1075, 187] width 213 height 31
select select
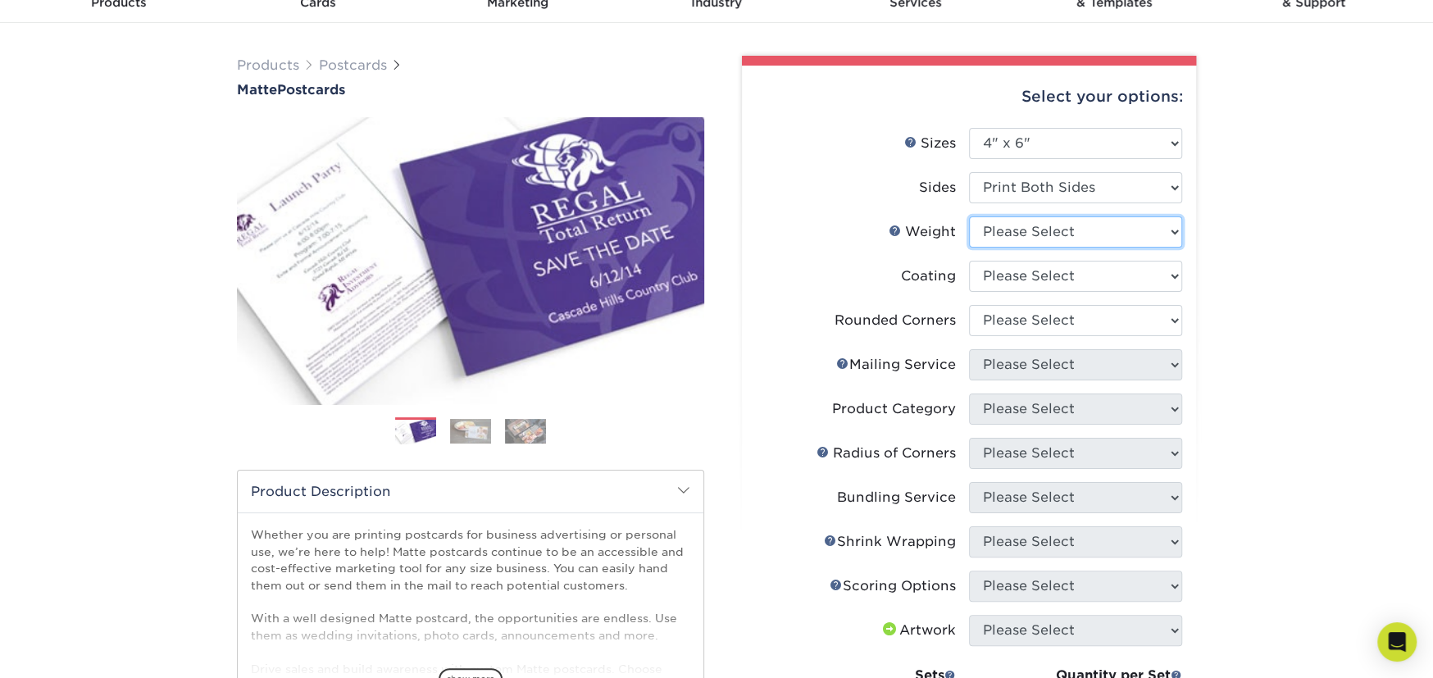
click at [1075, 239] on select "Please Select 16PT 14PT" at bounding box center [1075, 231] width 213 height 31
select select "14PT"
click at [969, 216] on select "Please Select 16PT 14PT" at bounding box center [1075, 231] width 213 height 31
select select
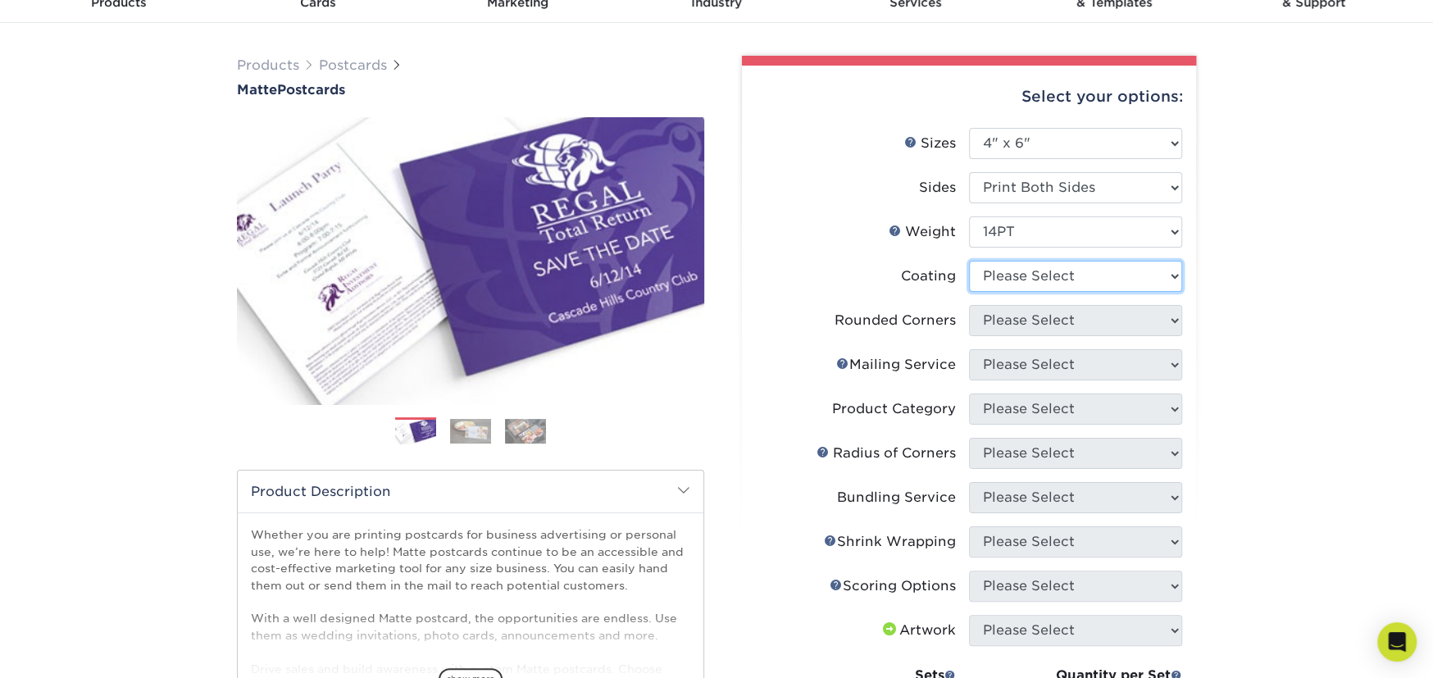
click at [1075, 279] on select at bounding box center [1075, 276] width 213 height 31
select select "121bb7b5-3b4d-429f-bd8d-bbf80e953313"
click at [969, 261] on select at bounding box center [1075, 276] width 213 height 31
select select
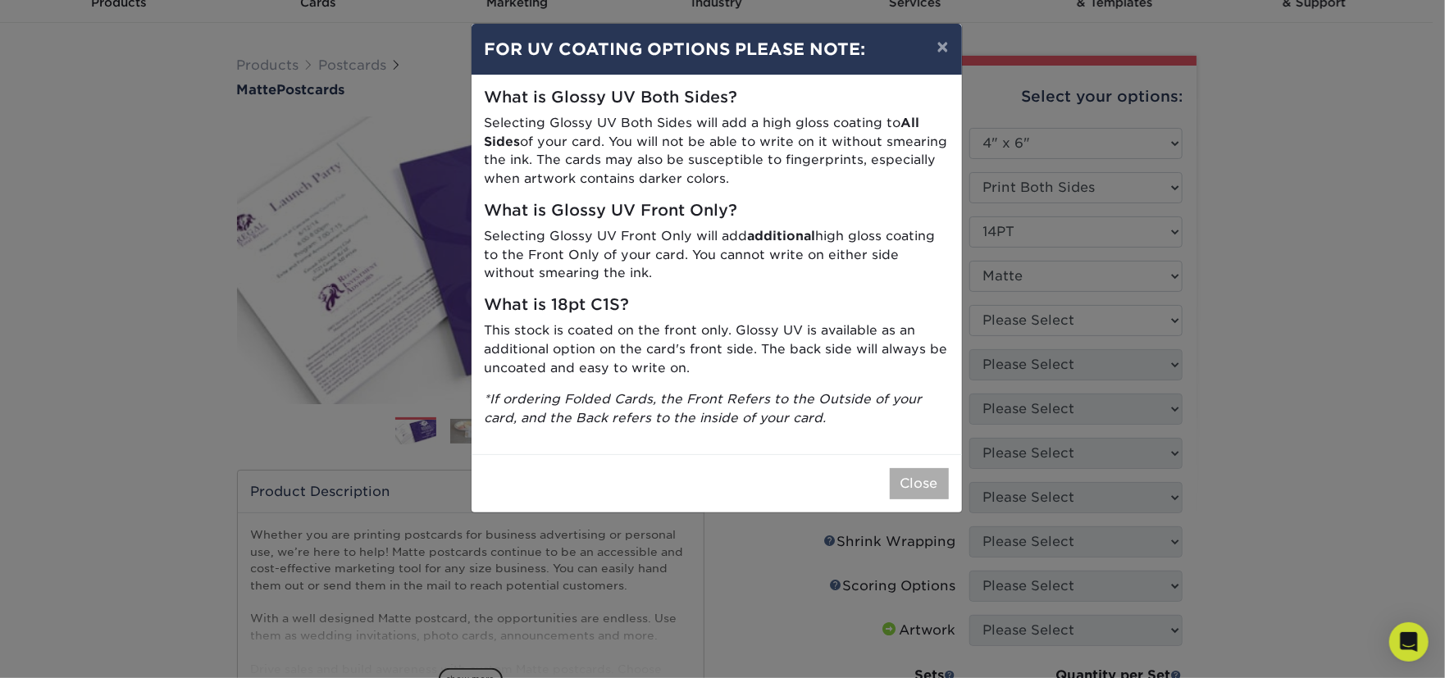
drag, startPoint x: 948, startPoint y: 481, endPoint x: 931, endPoint y: 481, distance: 17.2
click at [947, 481] on div "Close" at bounding box center [717, 483] width 490 height 58
click at [914, 483] on button "Close" at bounding box center [919, 483] width 59 height 31
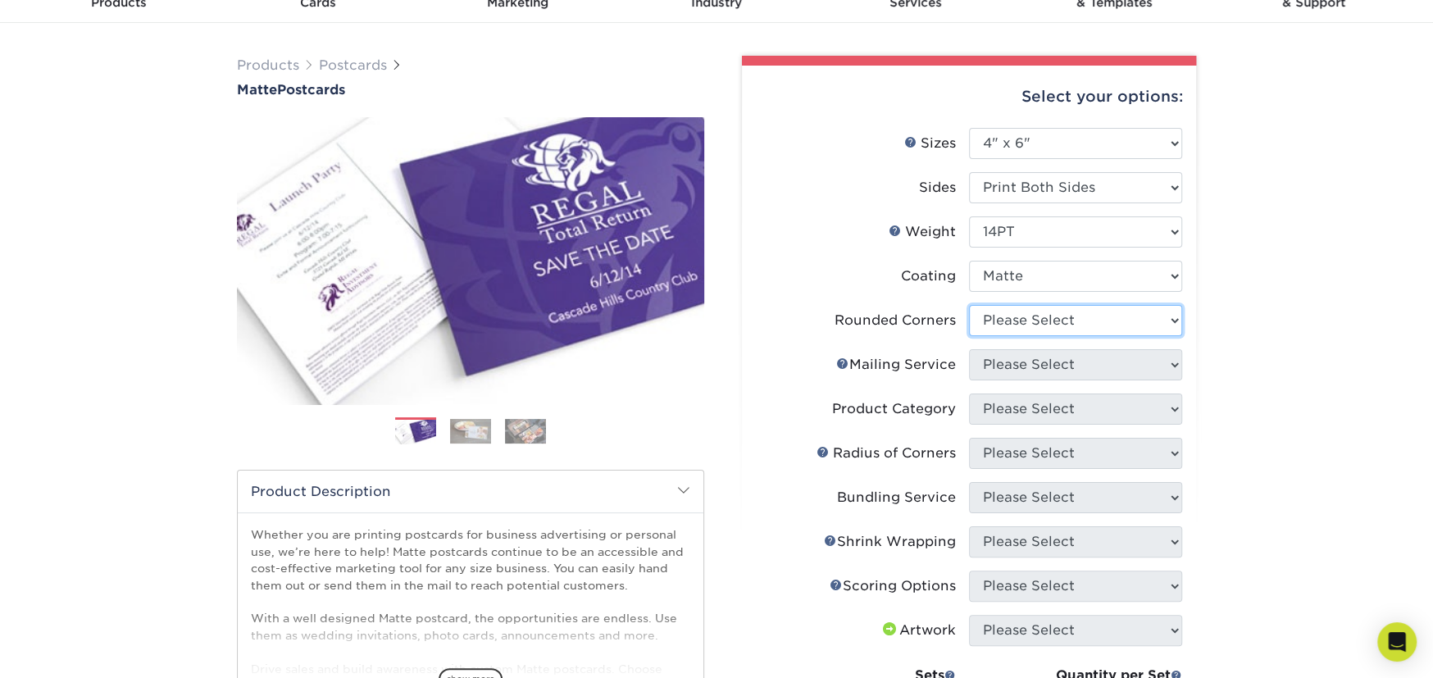
click at [1102, 322] on select "Please Select Yes - Round 4 Corners No" at bounding box center [1075, 320] width 213 height 31
select select "0"
click at [969, 305] on select "Please Select Yes - Round 4 Corners No" at bounding box center [1075, 320] width 213 height 31
select select "-1"
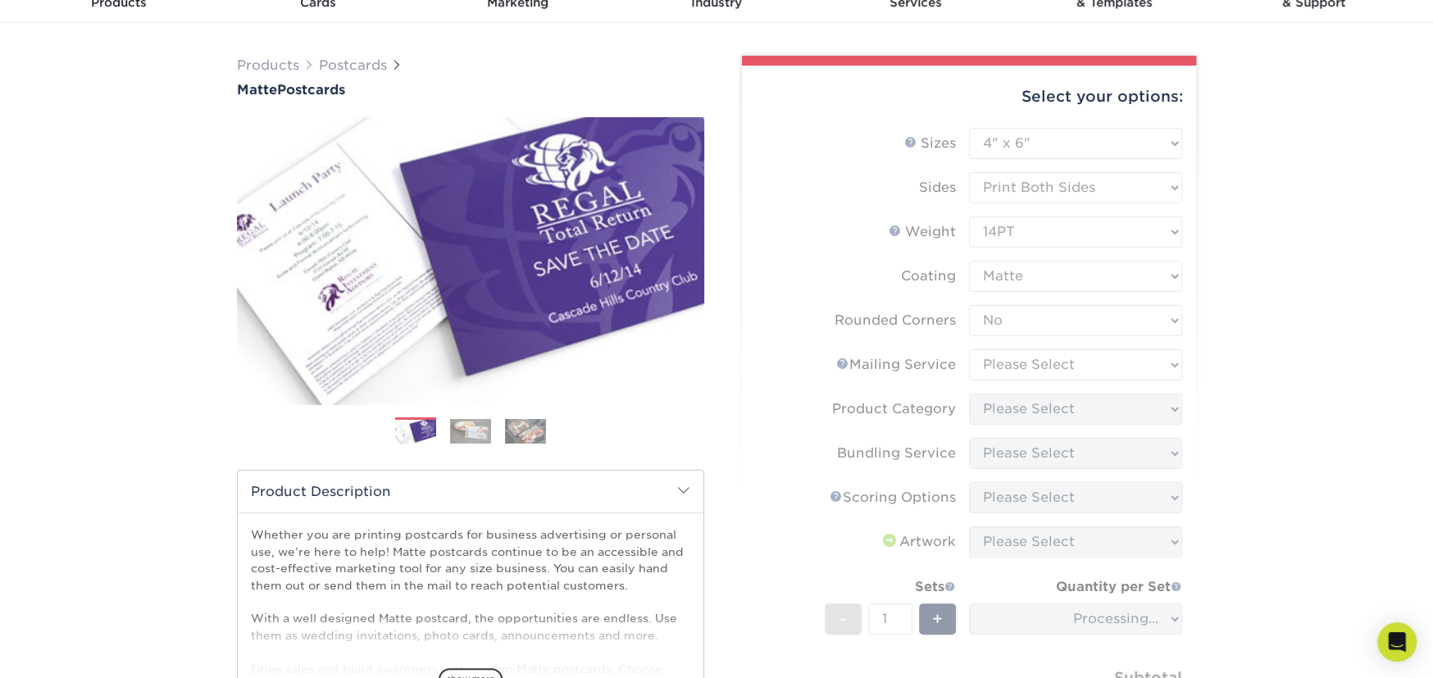
click at [1088, 352] on form "Sizes Help Sizes Please Select 1.5" x 7" 2" x 4" 2" x 6" 2" x 7" 2" x 8" 2.12" …" at bounding box center [969, 451] width 428 height 647
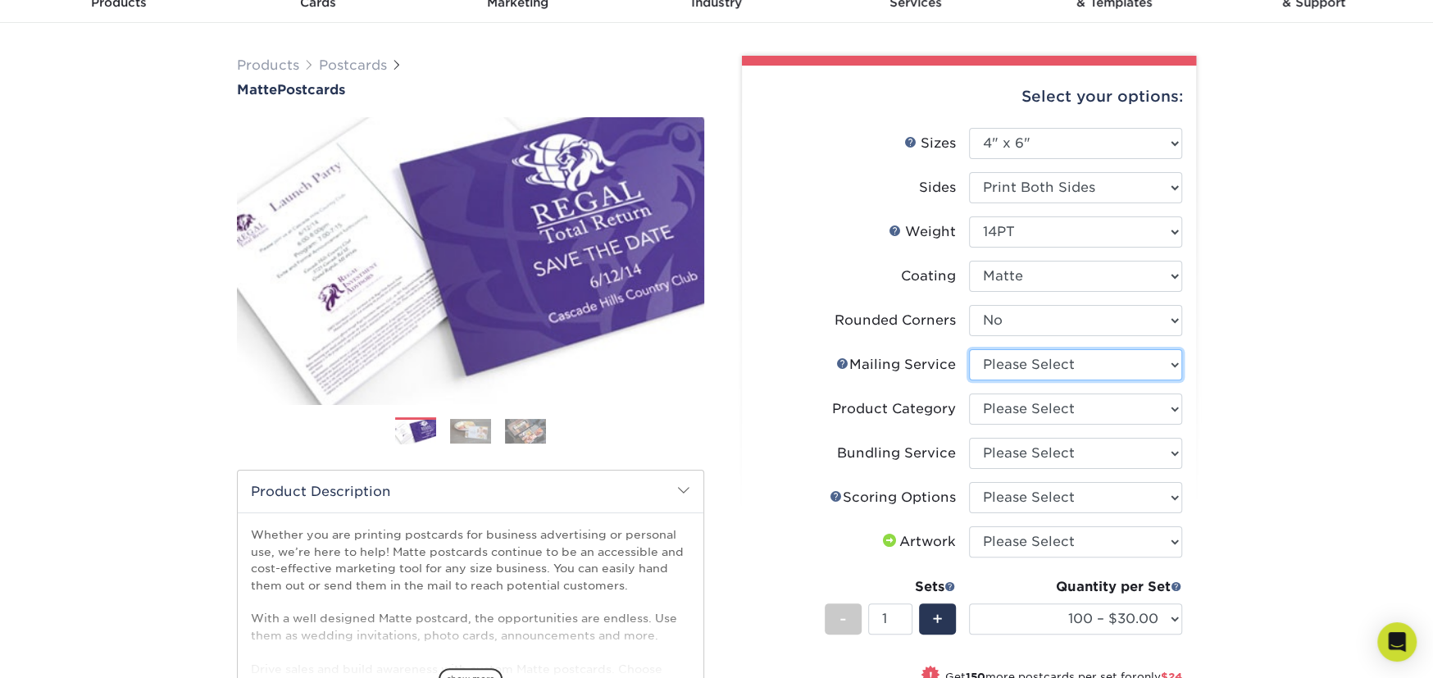
click at [1065, 374] on select "Please Select No Direct Mailing Service No, I will mail/stamp/imprint Direct Ma…" at bounding box center [1075, 364] width 213 height 31
select select "3e5e9bdd-d78a-4c28-a41d-fe1407925ca6"
click at [969, 349] on select "Please Select No Direct Mailing Service No, I will mail/stamp/imprint Direct Ma…" at bounding box center [1075, 364] width 213 height 31
click at [1073, 402] on select "Please Select Postcards" at bounding box center [1075, 409] width 213 height 31
select select "9b7272e0-d6c8-4c3c-8e97-d3a1bcdab858"
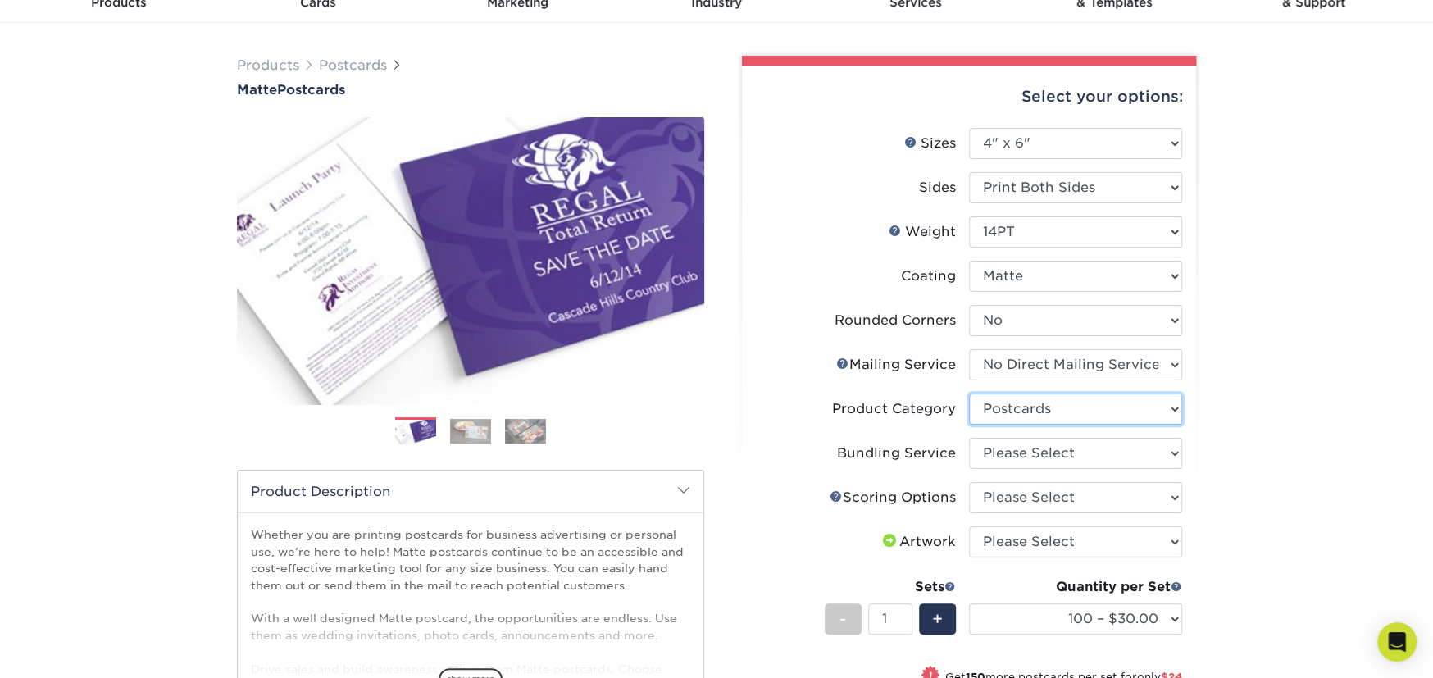
click at [969, 394] on select "Please Select Postcards" at bounding box center [1075, 409] width 213 height 31
click at [1060, 452] on select "Please Select No Bundling Services Yes, Bundles of 50 (+2 Days) Yes, Bundles of…" at bounding box center [1075, 453] width 213 height 31
select select "58689abb-25c0-461c-a4c3-a80b627d6649"
click at [969, 438] on select "Please Select No Bundling Services Yes, Bundles of 50 (+2 Days) Yes, Bundles of…" at bounding box center [1075, 453] width 213 height 31
click at [1046, 494] on select "Please Select No Scoring One Score" at bounding box center [1075, 497] width 213 height 31
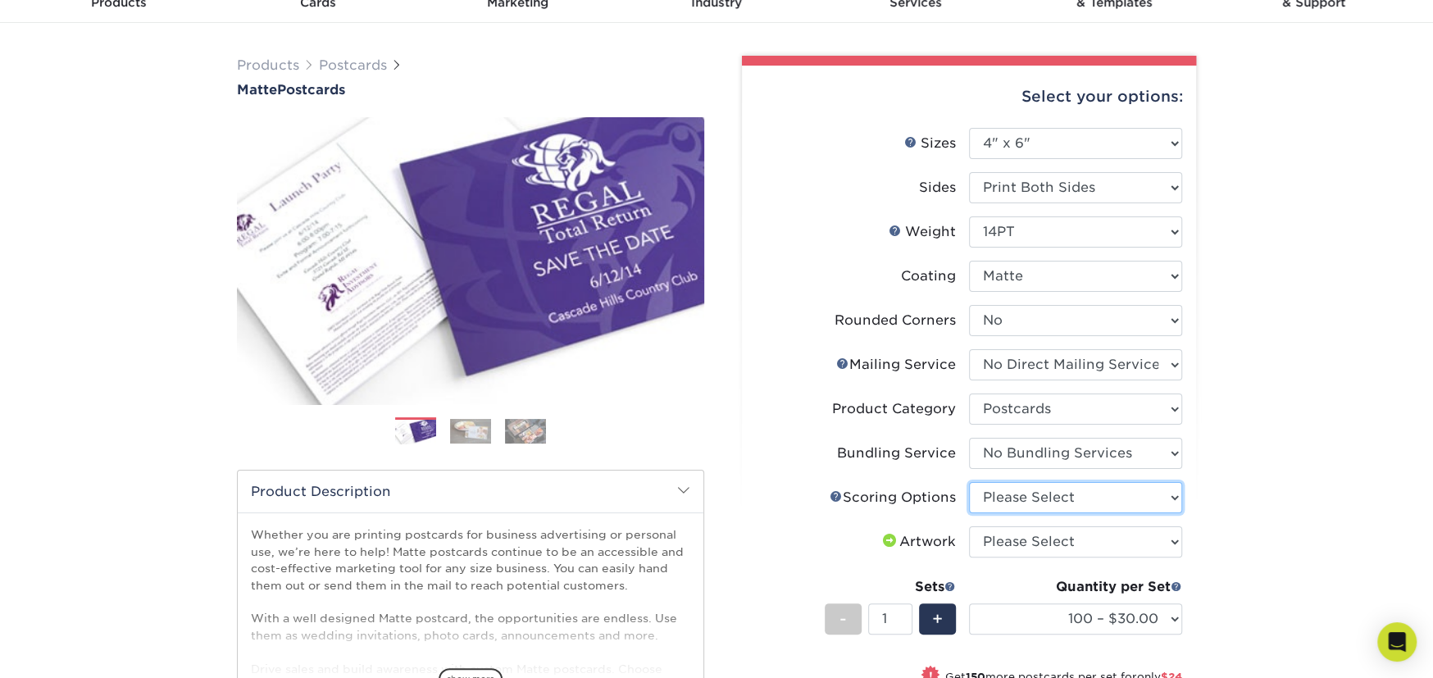
select select "16ebe401-5398-422d-8cb0-f3adbb82deb5"
click at [969, 482] on select "Please Select No Scoring One Score" at bounding box center [1075, 497] width 213 height 31
click at [1031, 545] on select "Please Select I will upload files I need a design - $150" at bounding box center [1075, 541] width 213 height 31
select select "upload"
click at [969, 526] on select "Please Select I will upload files I need a design - $150" at bounding box center [1075, 541] width 213 height 31
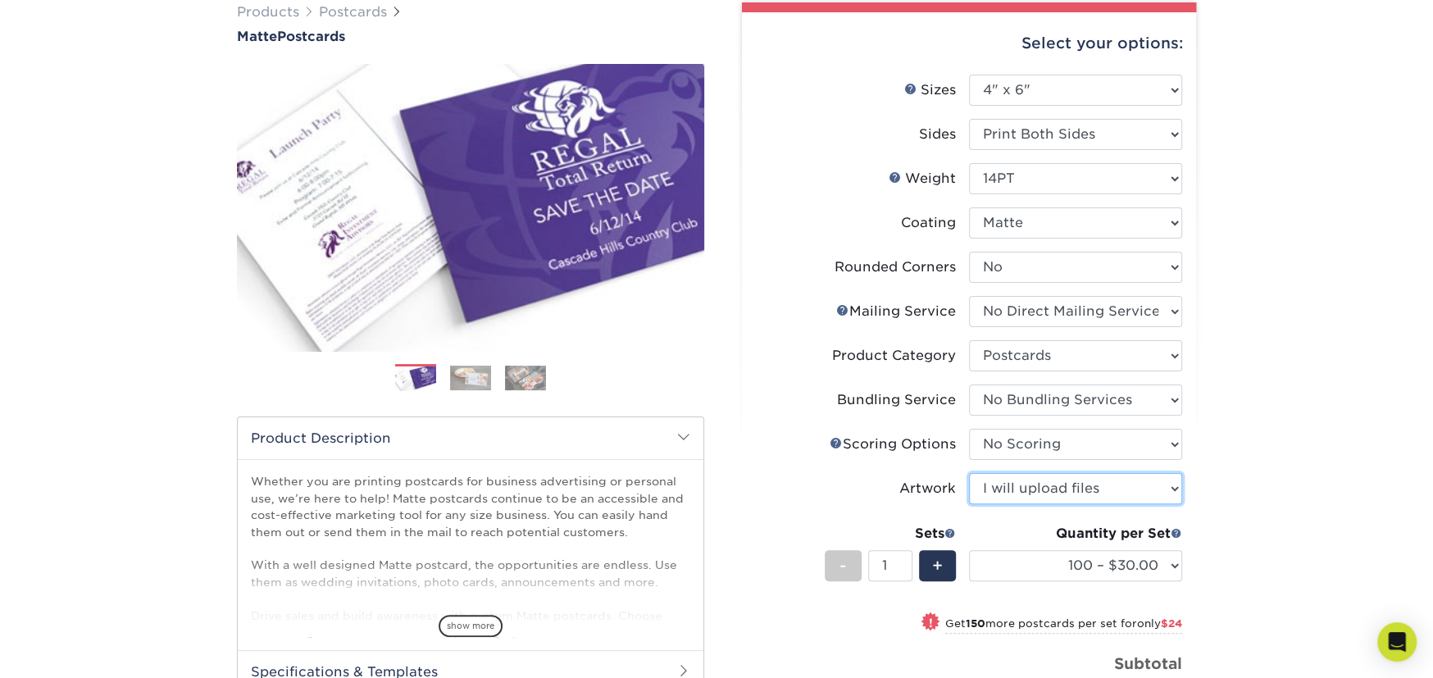
scroll to position [164, 0]
